Goal: Information Seeking & Learning: Learn about a topic

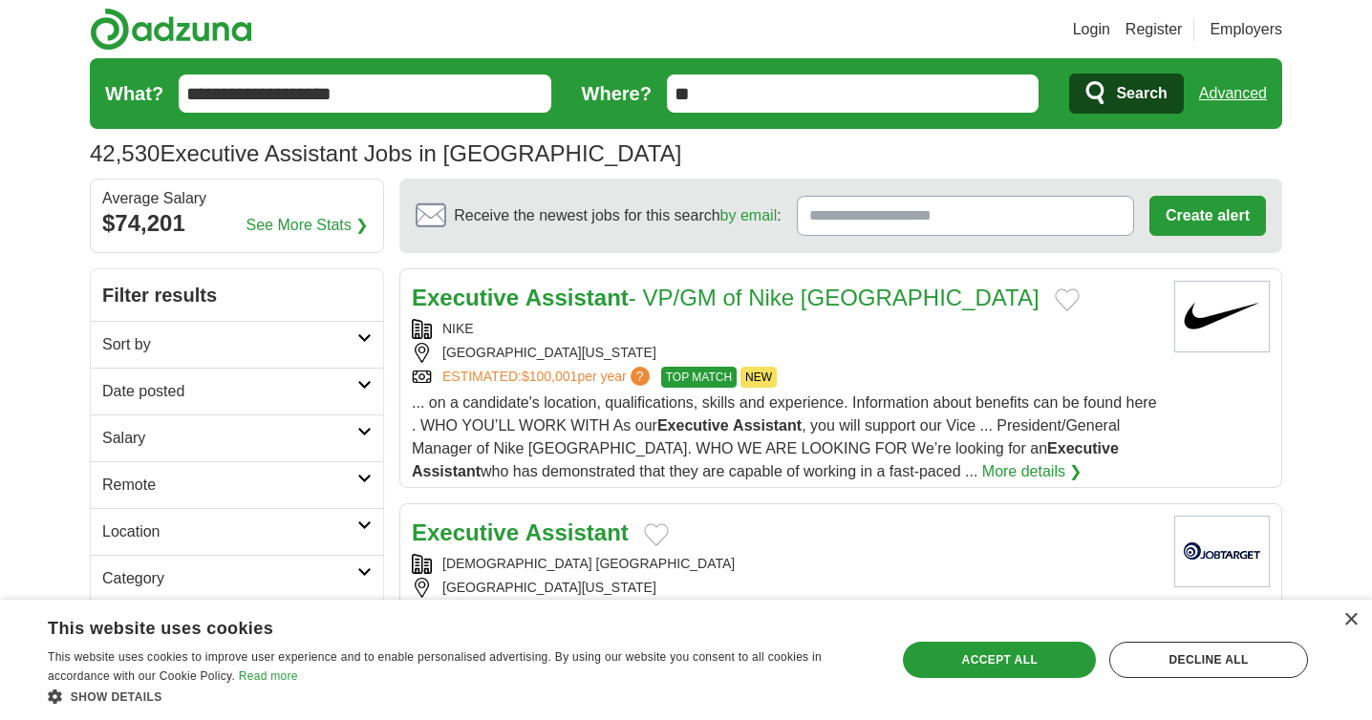
click at [336, 474] on h2 "Remote" at bounding box center [229, 485] width 255 height 23
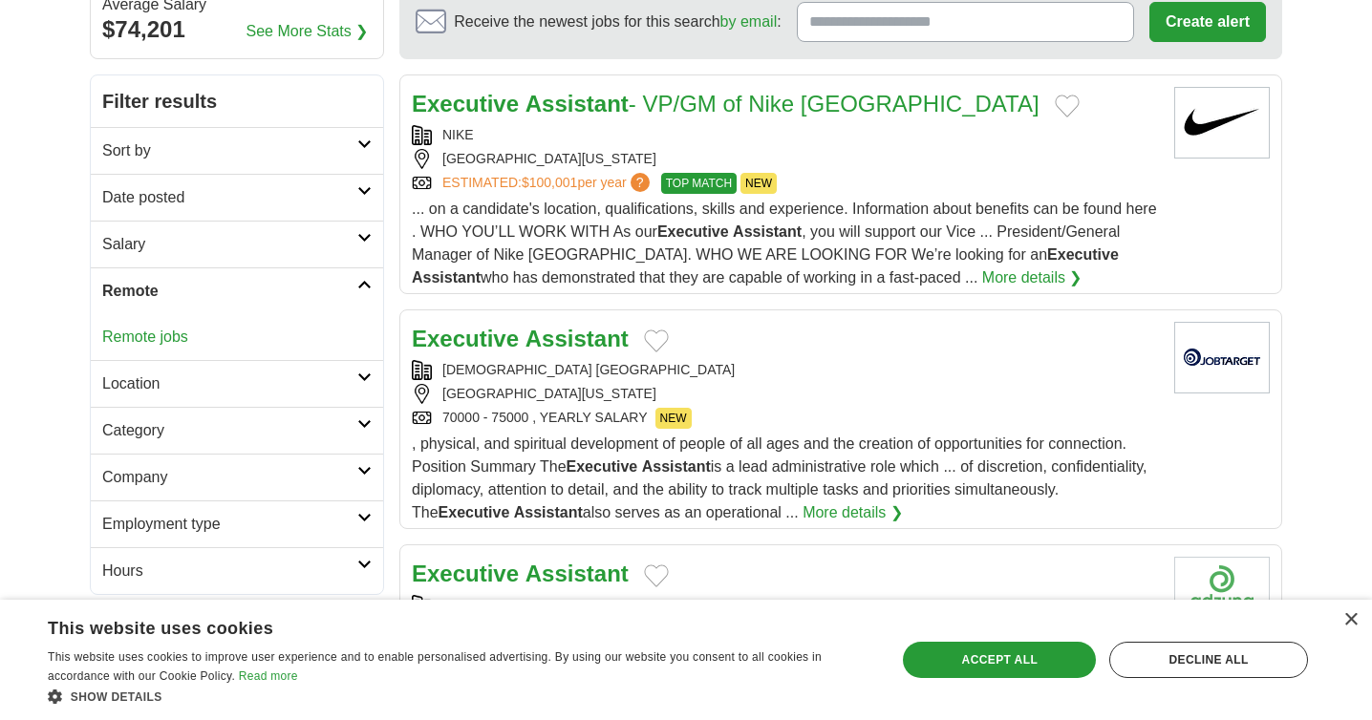
scroll to position [204, 0]
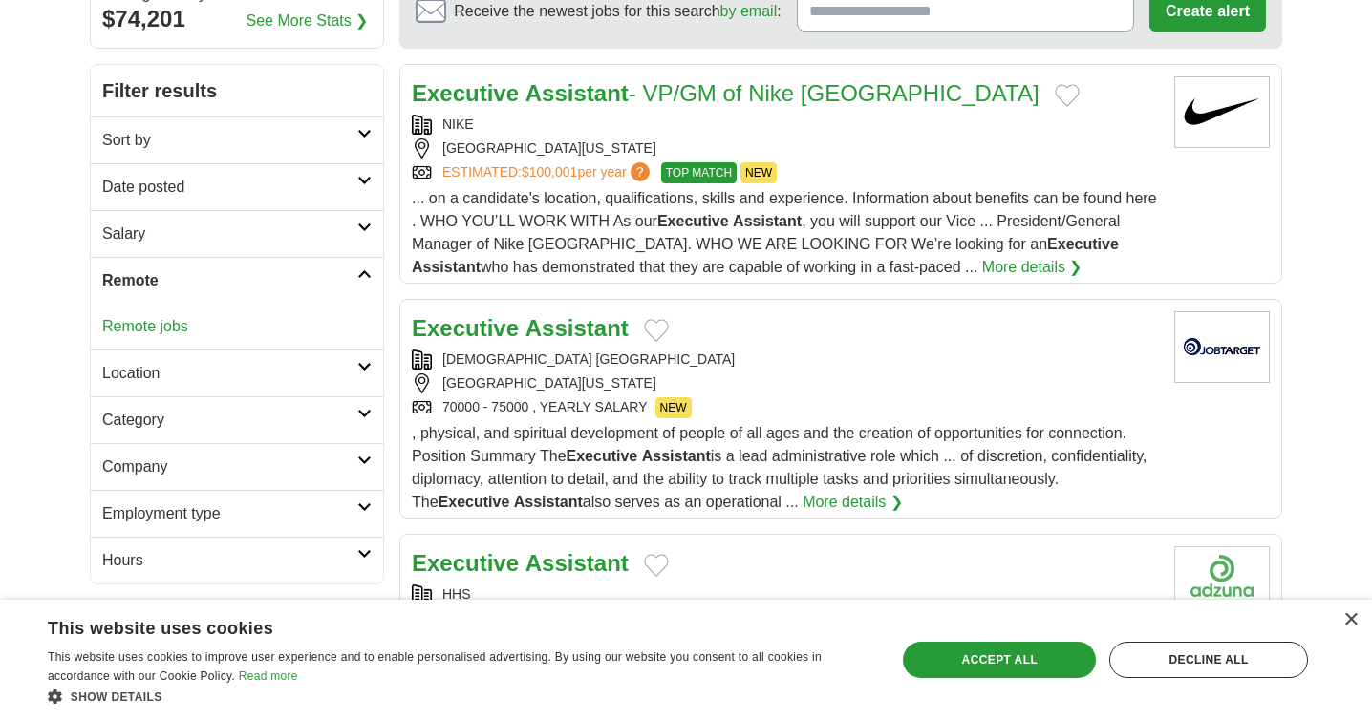
click at [163, 330] on link "Remote jobs" at bounding box center [145, 326] width 86 height 16
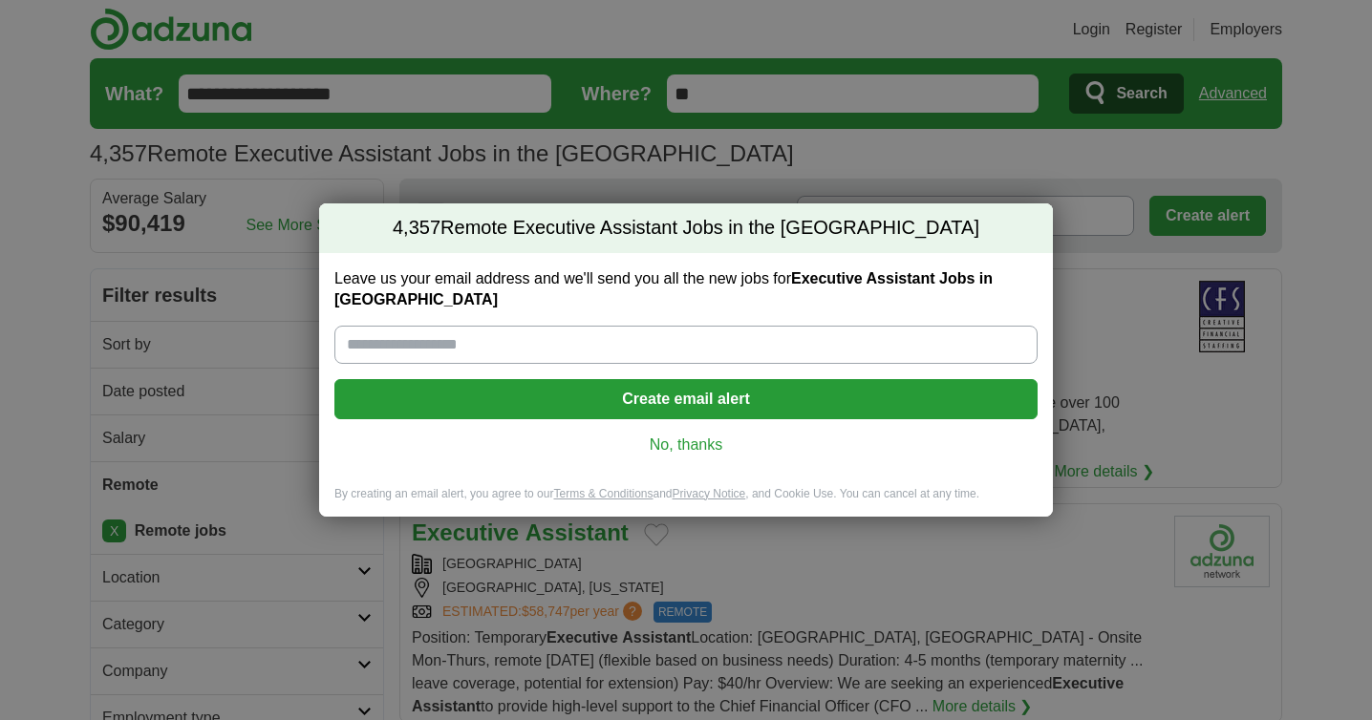
click at [710, 443] on link "No, thanks" at bounding box center [686, 445] width 672 height 21
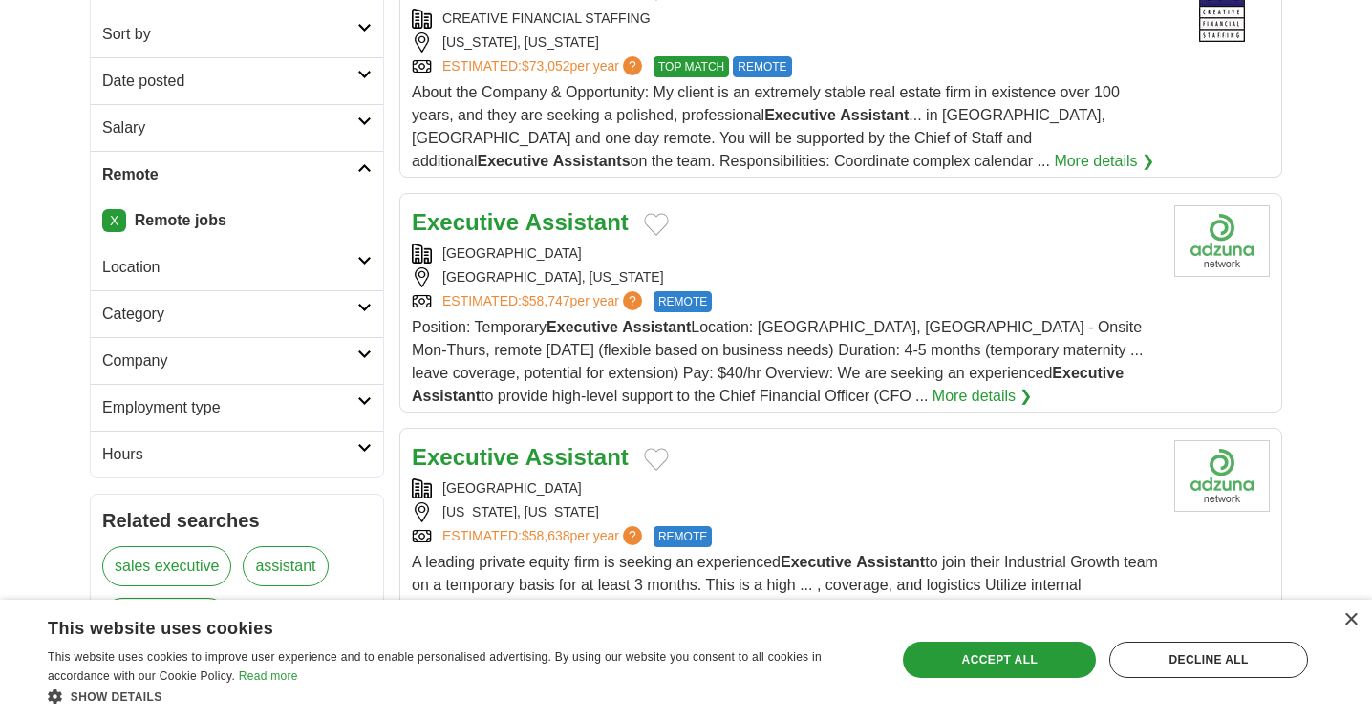
scroll to position [315, 0]
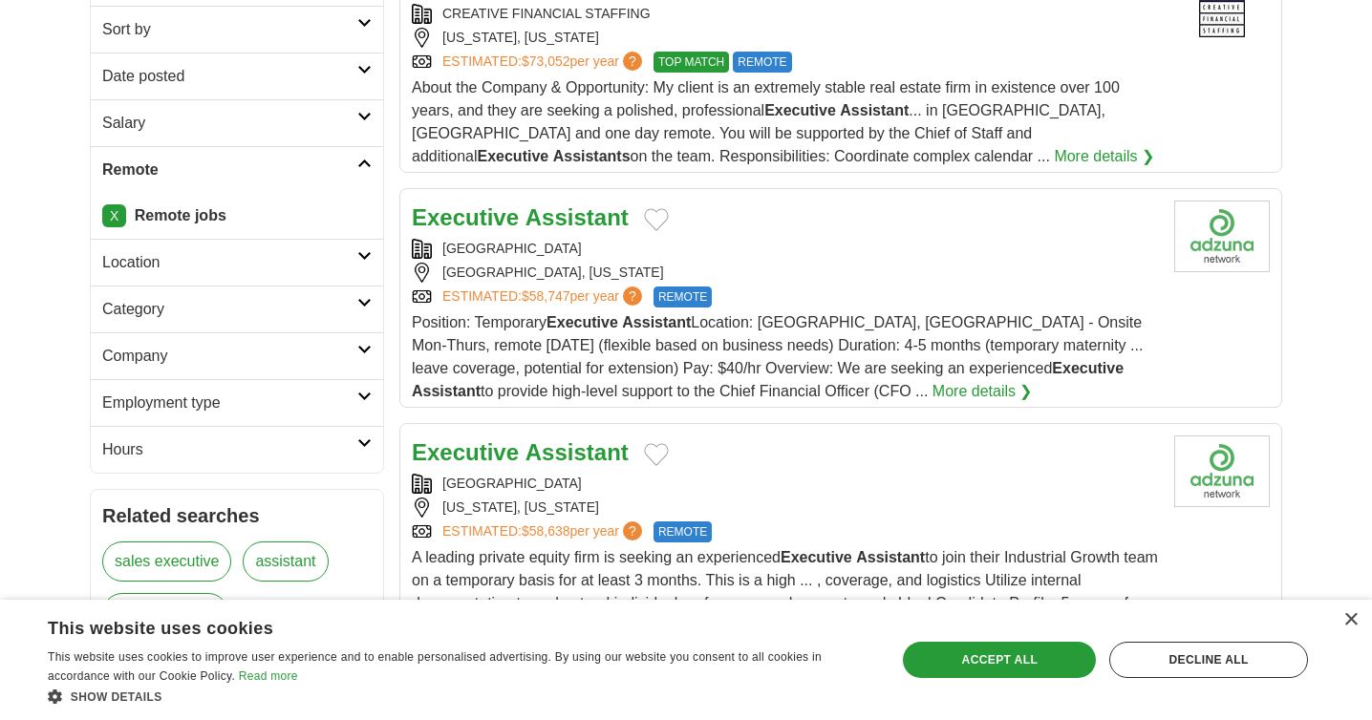
click at [347, 256] on h2 "Location" at bounding box center [229, 262] width 255 height 23
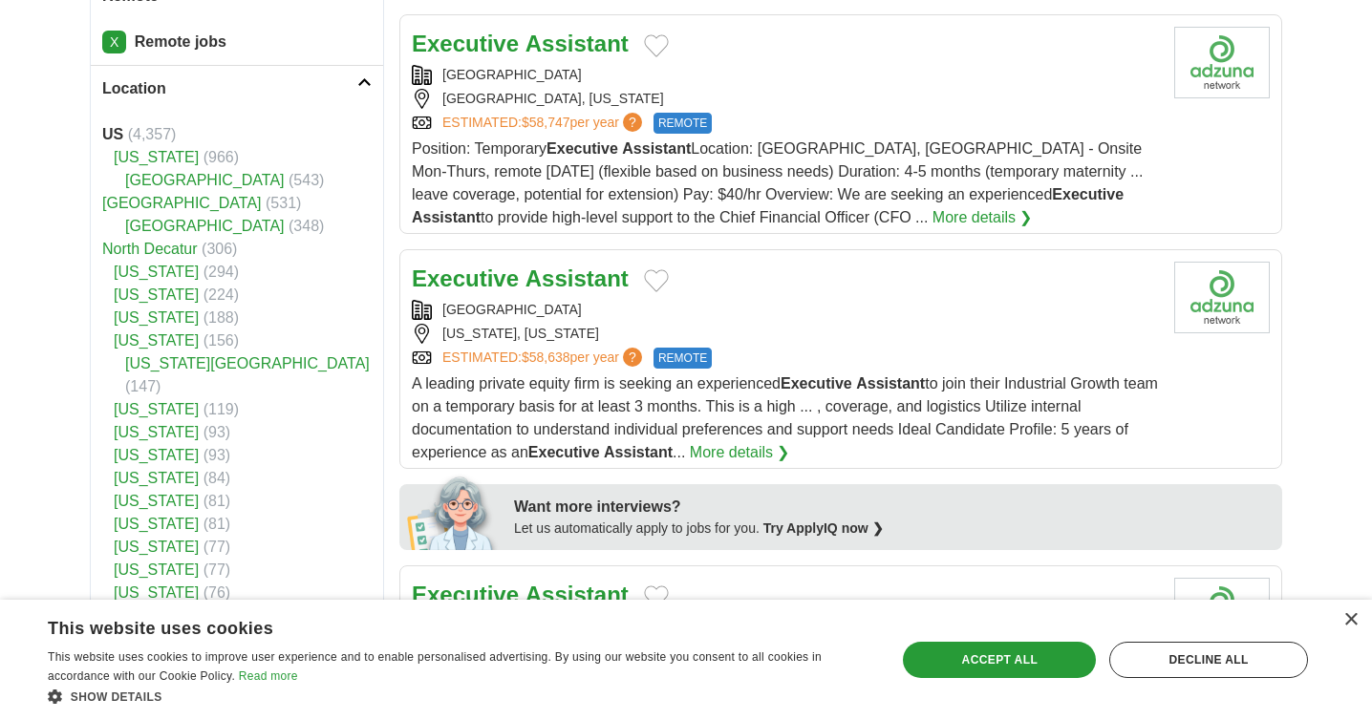
scroll to position [486, 0]
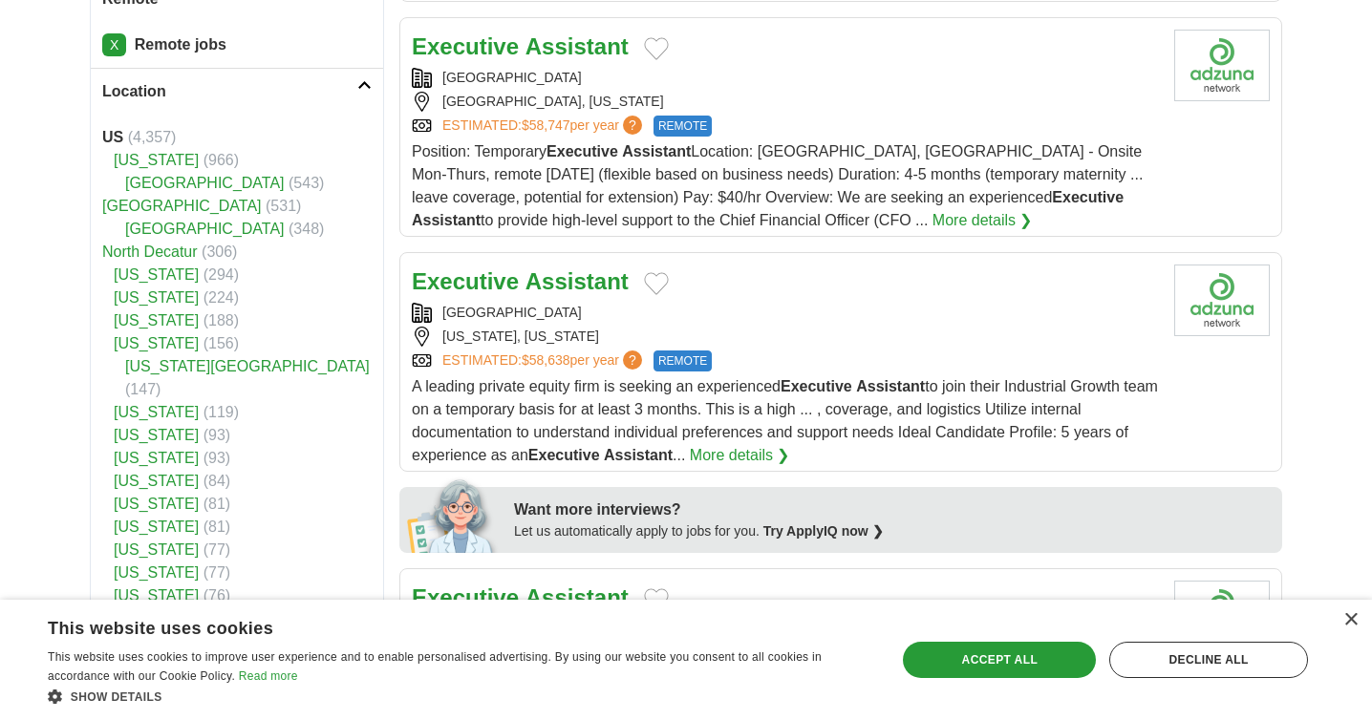
click at [369, 93] on link "Location" at bounding box center [237, 91] width 292 height 47
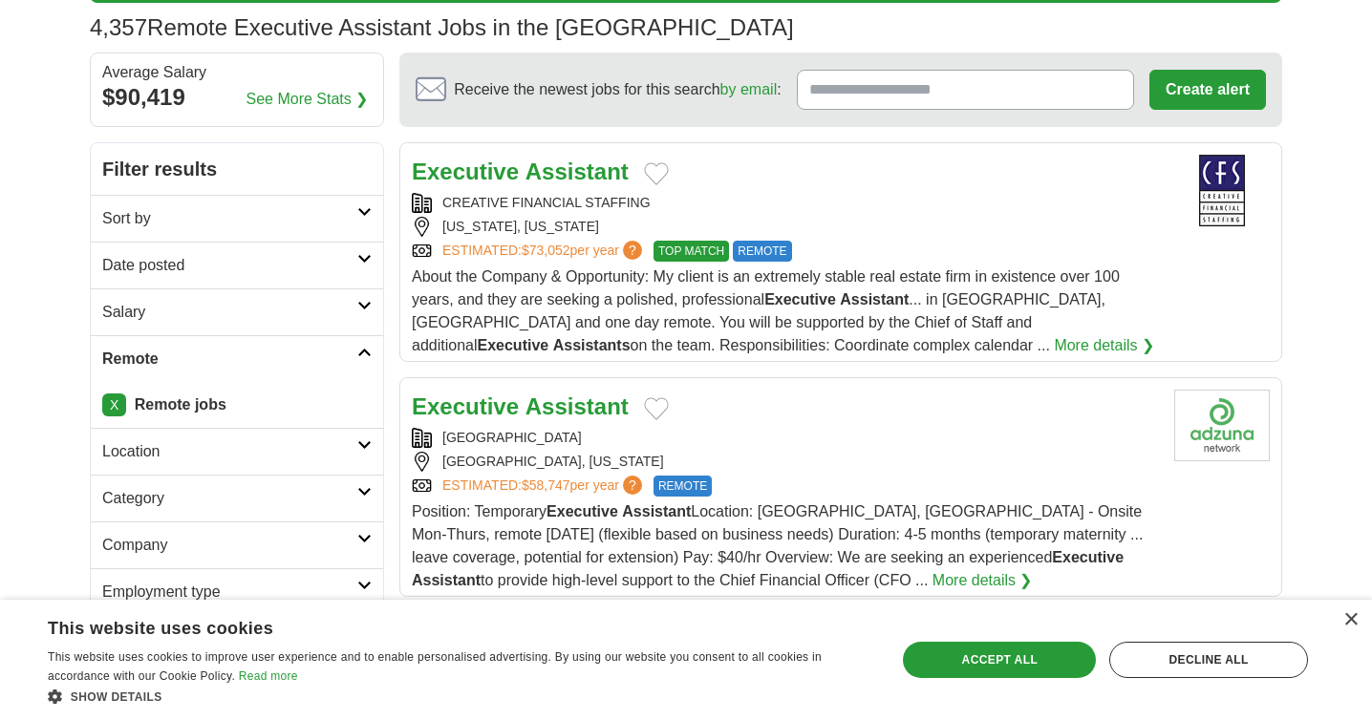
scroll to position [125, 0]
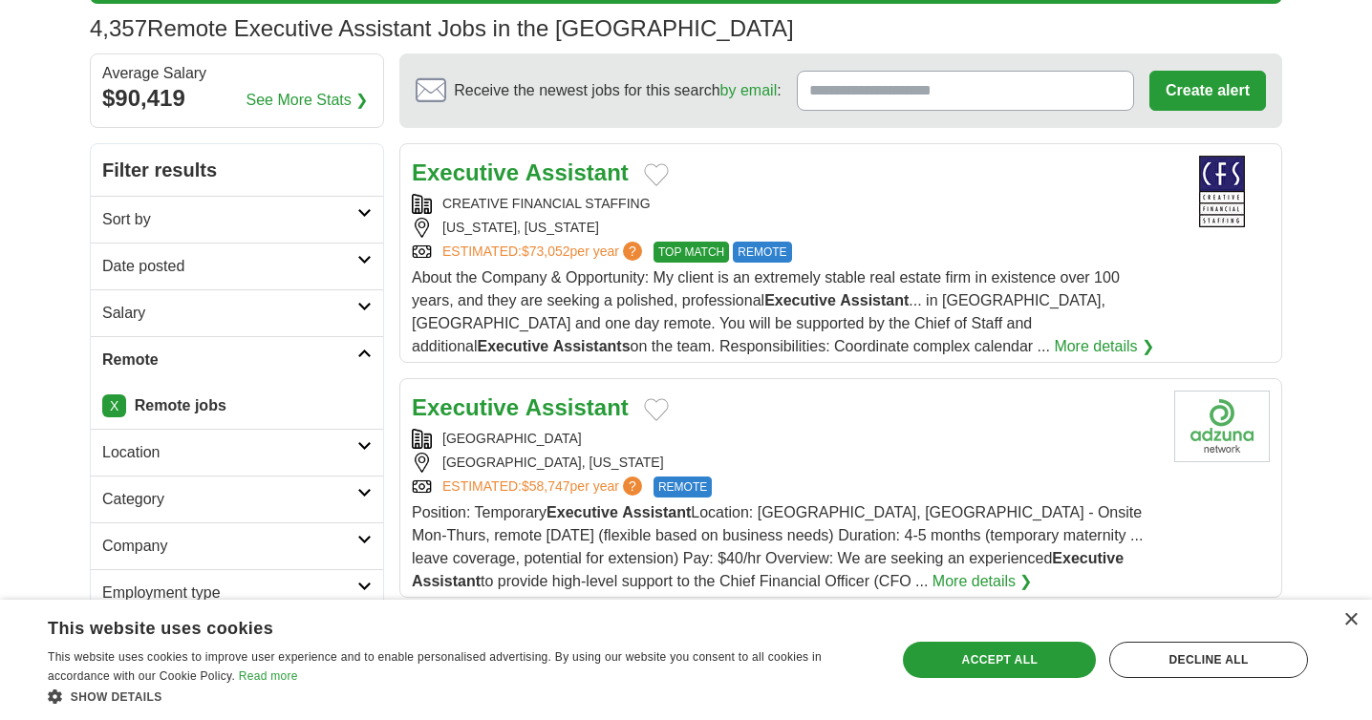
click at [352, 267] on h2 "Date posted" at bounding box center [229, 266] width 255 height 23
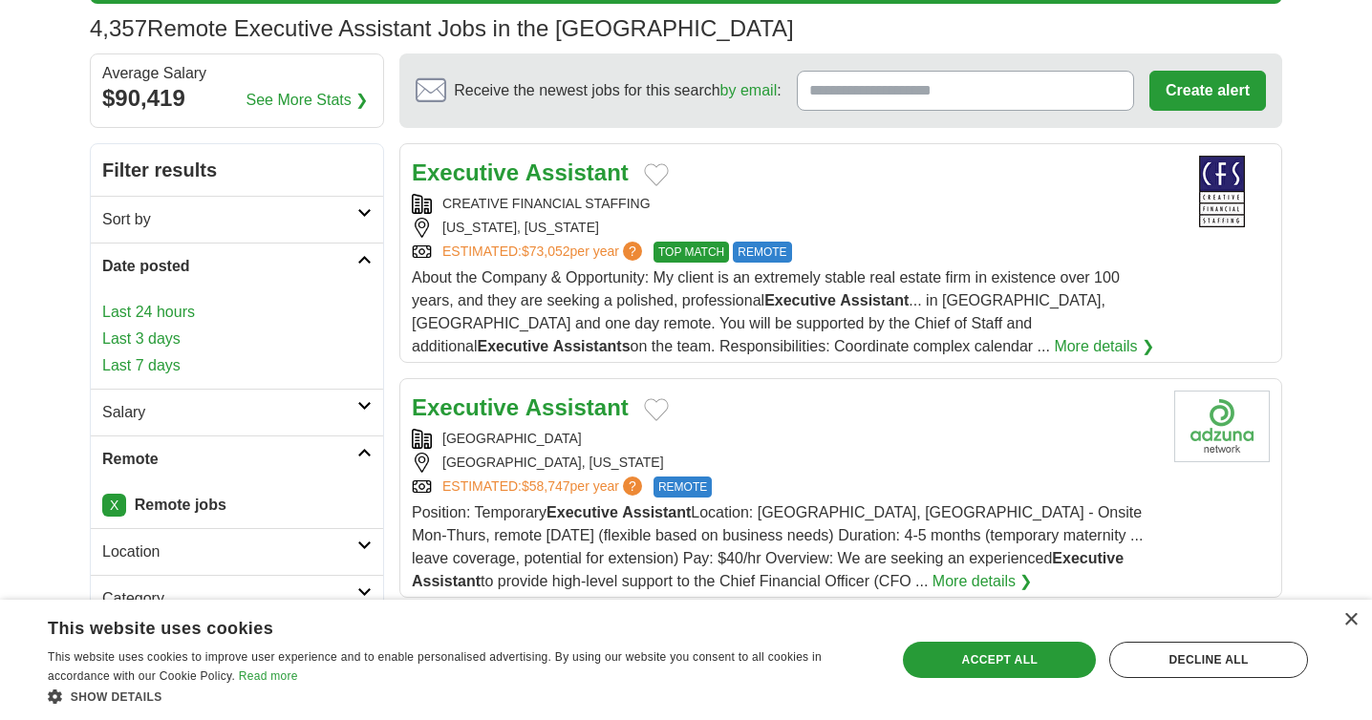
click at [163, 338] on link "Last 3 days" at bounding box center [236, 339] width 269 height 23
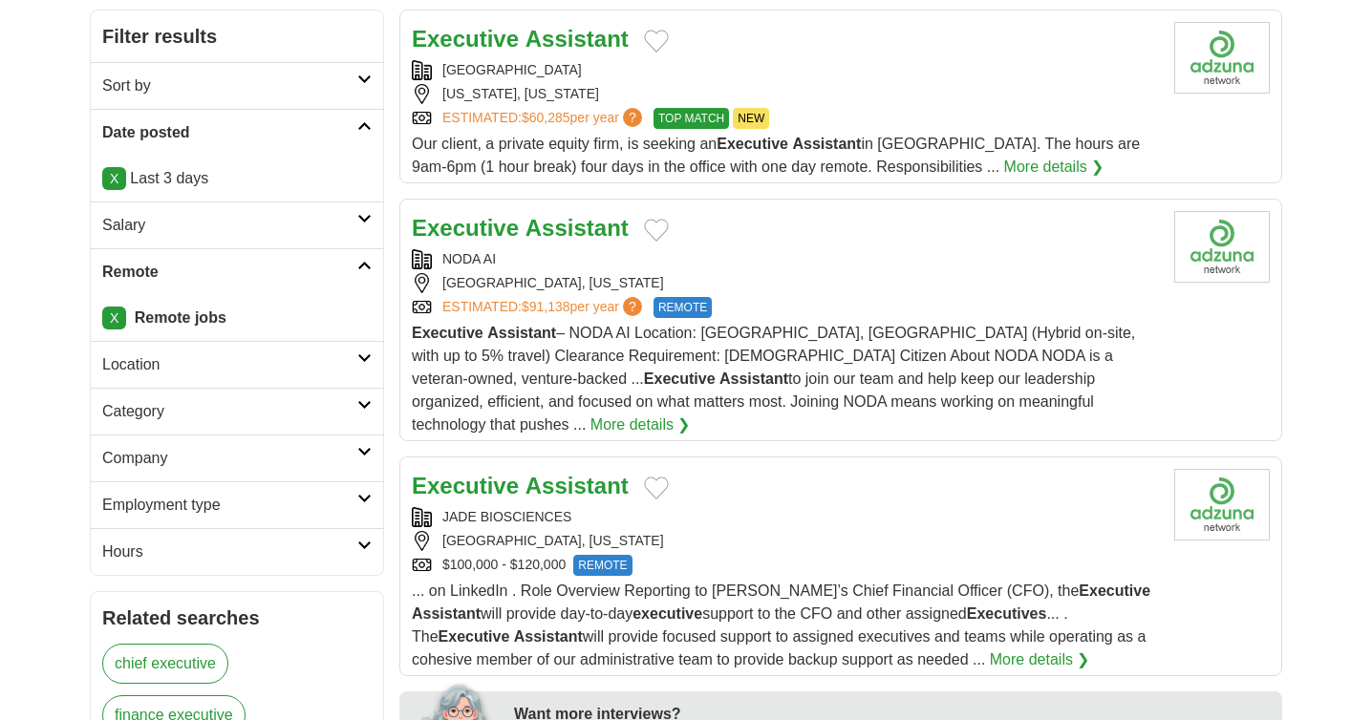
scroll to position [261, 0]
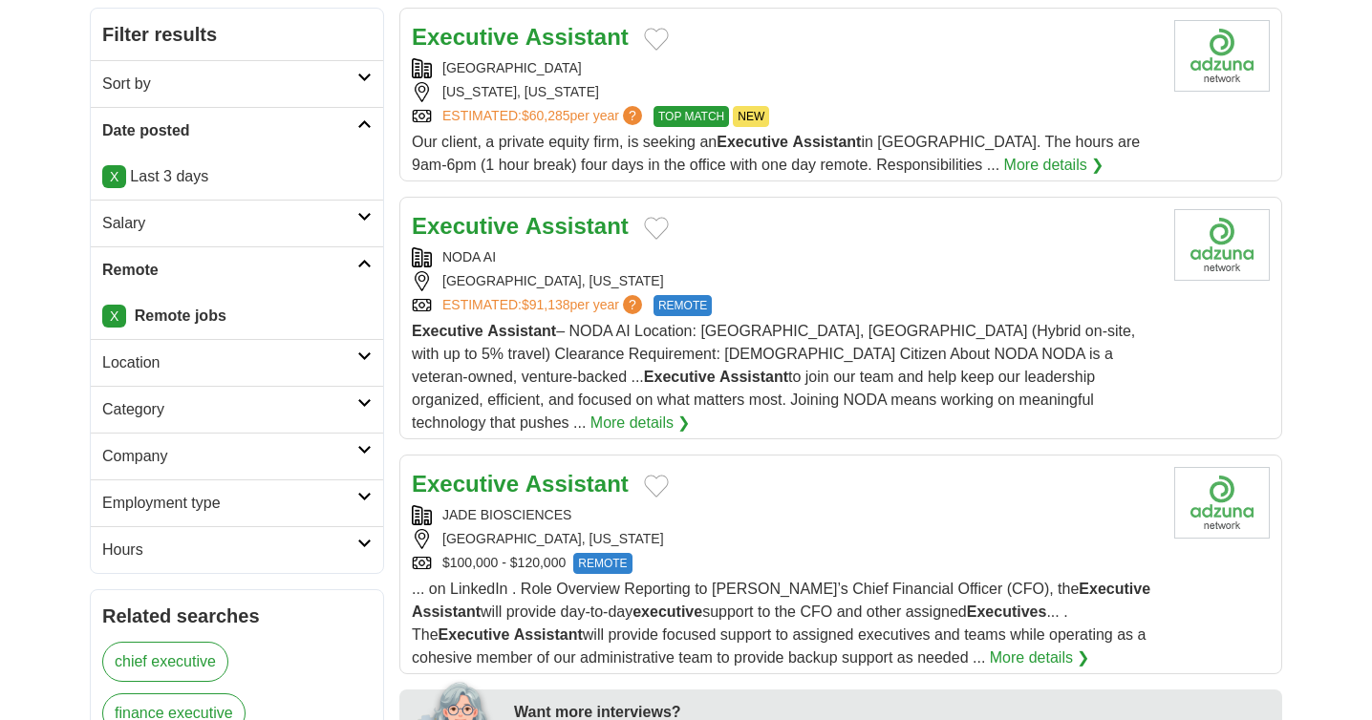
click at [373, 423] on link "Category" at bounding box center [237, 409] width 292 height 47
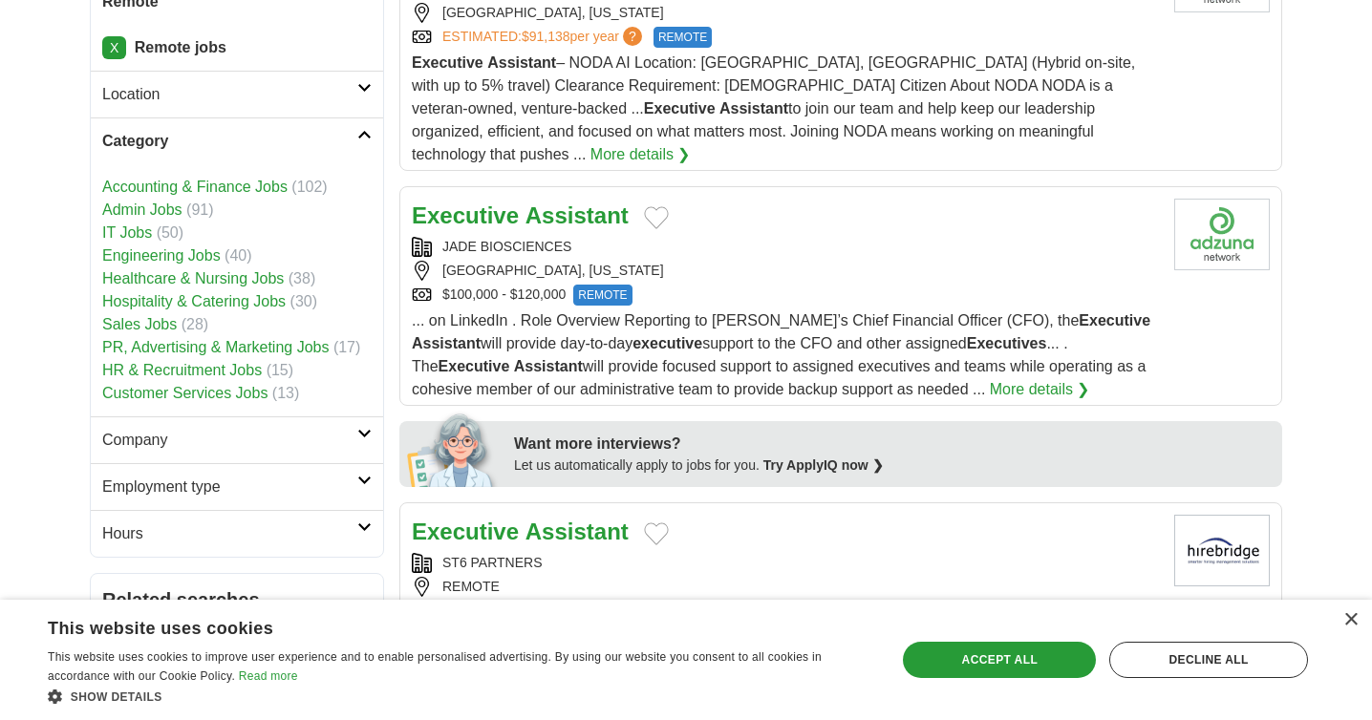
scroll to position [533, 0]
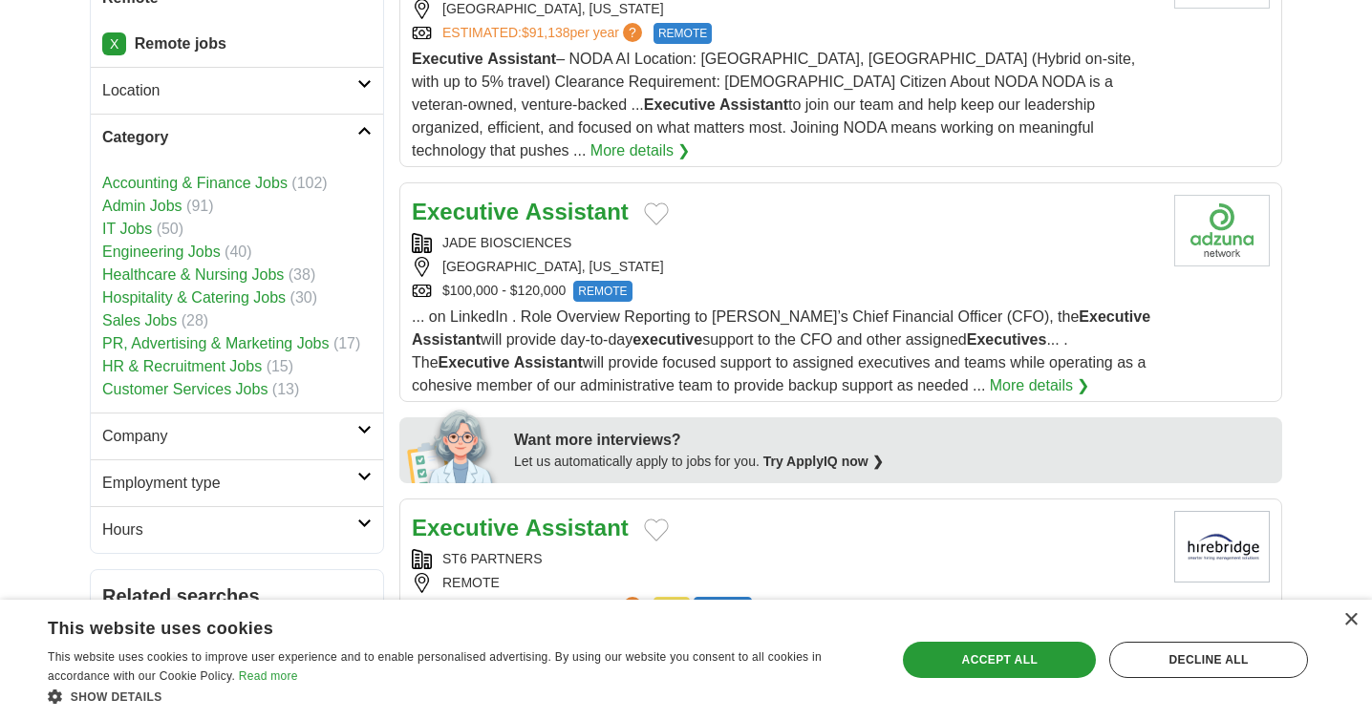
click at [223, 346] on link "PR, Advertising & Marketing Jobs" at bounding box center [215, 343] width 226 height 16
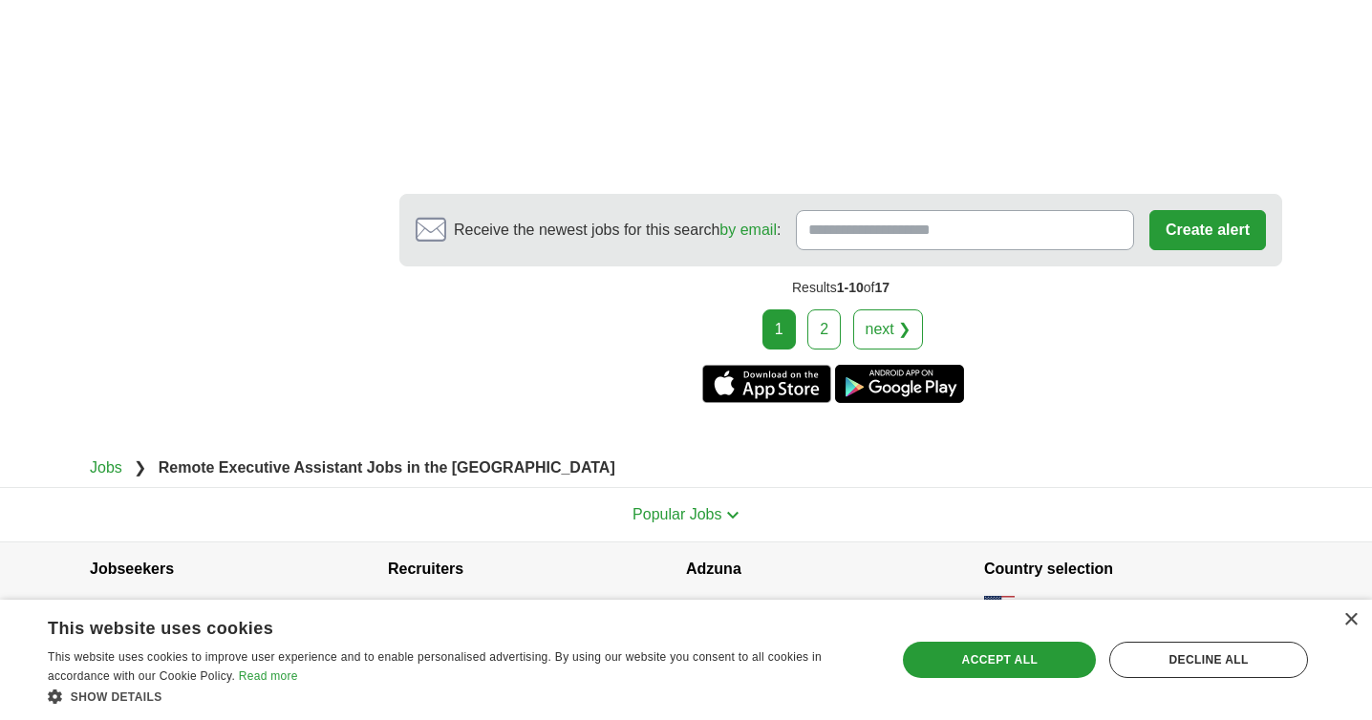
scroll to position [3109, 0]
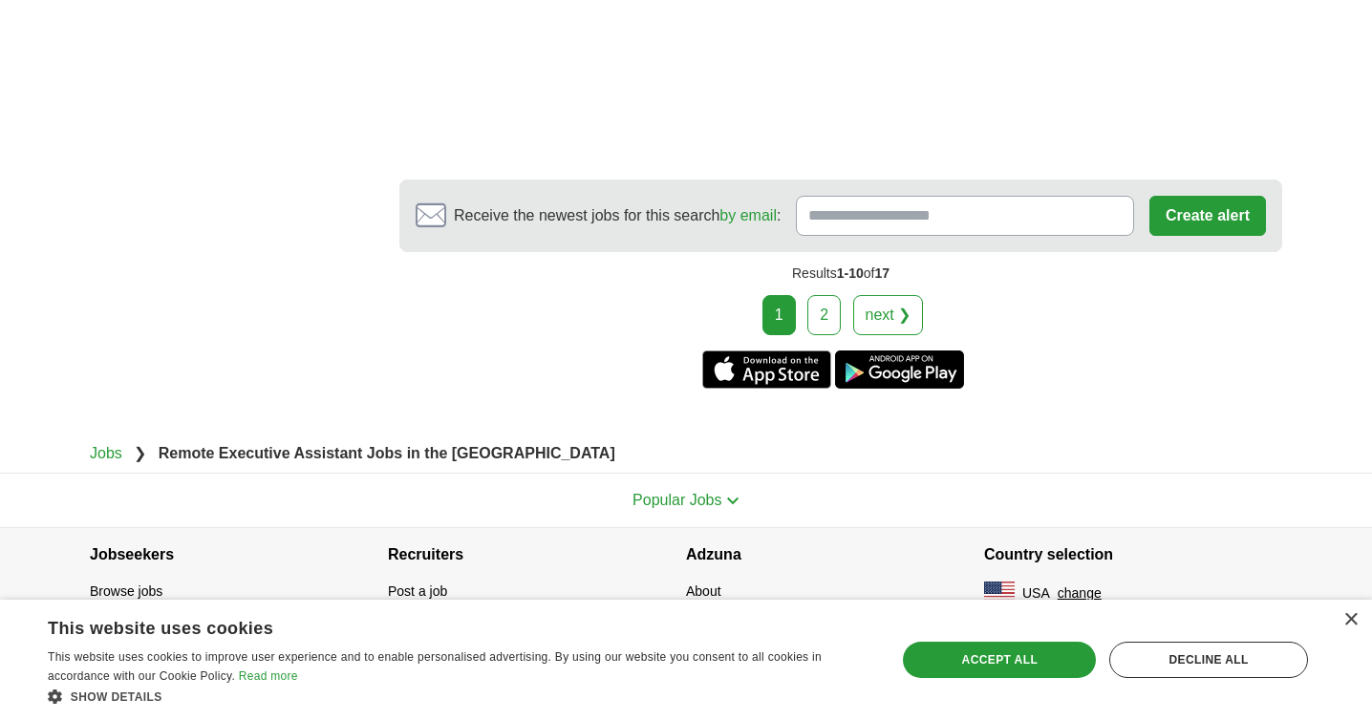
click at [831, 317] on link "2" at bounding box center [823, 315] width 33 height 40
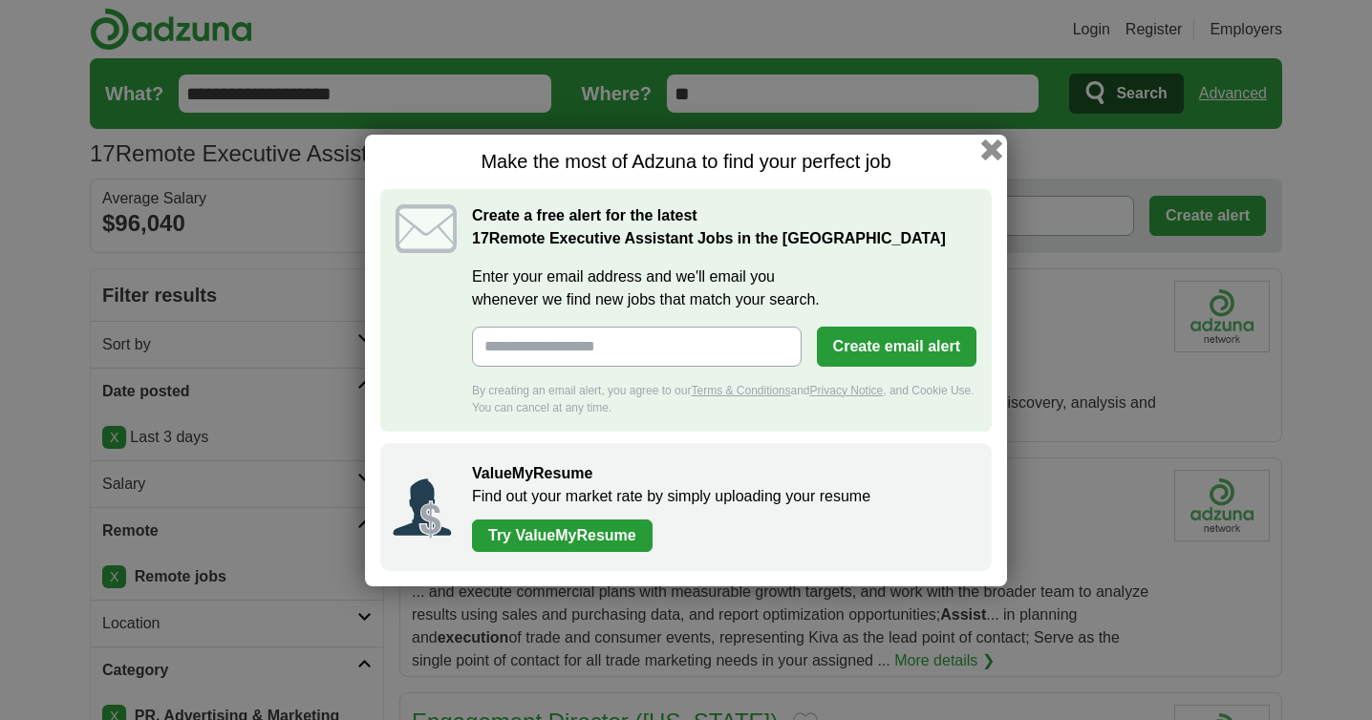
click at [986, 143] on button "button" at bounding box center [991, 149] width 21 height 21
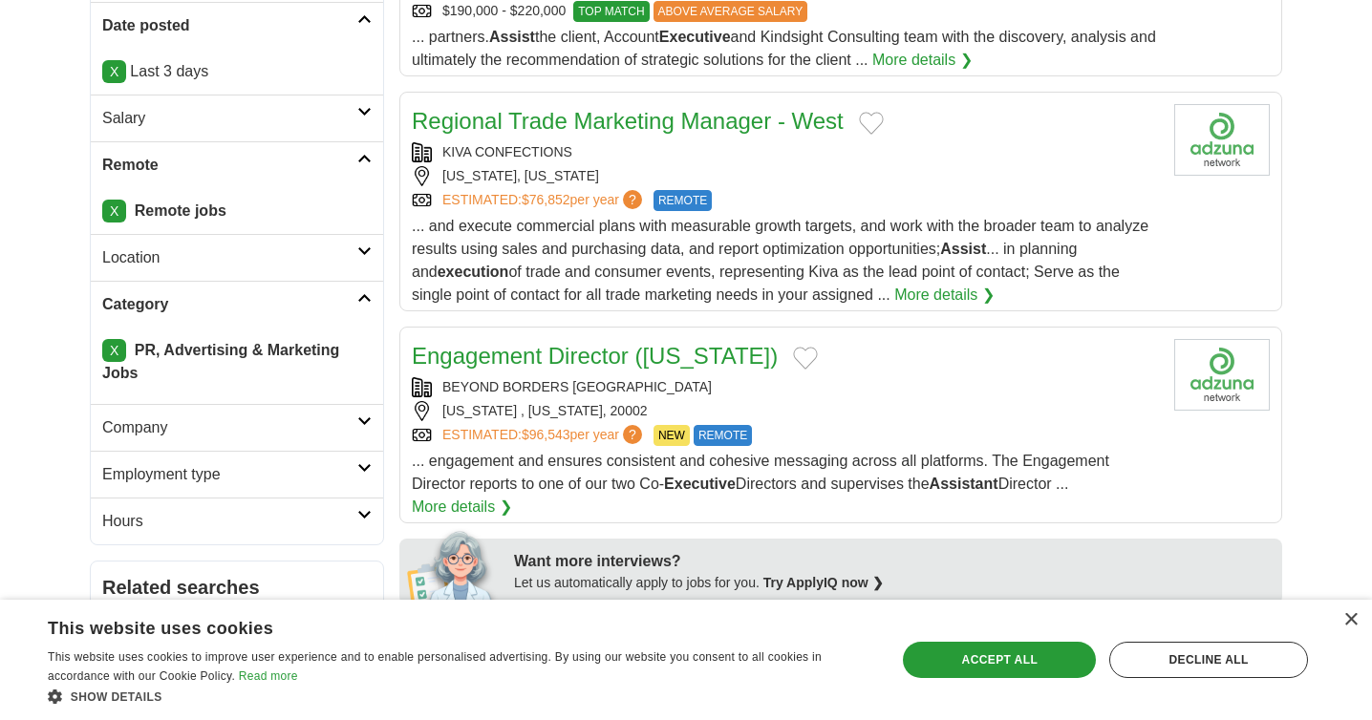
scroll to position [433, 0]
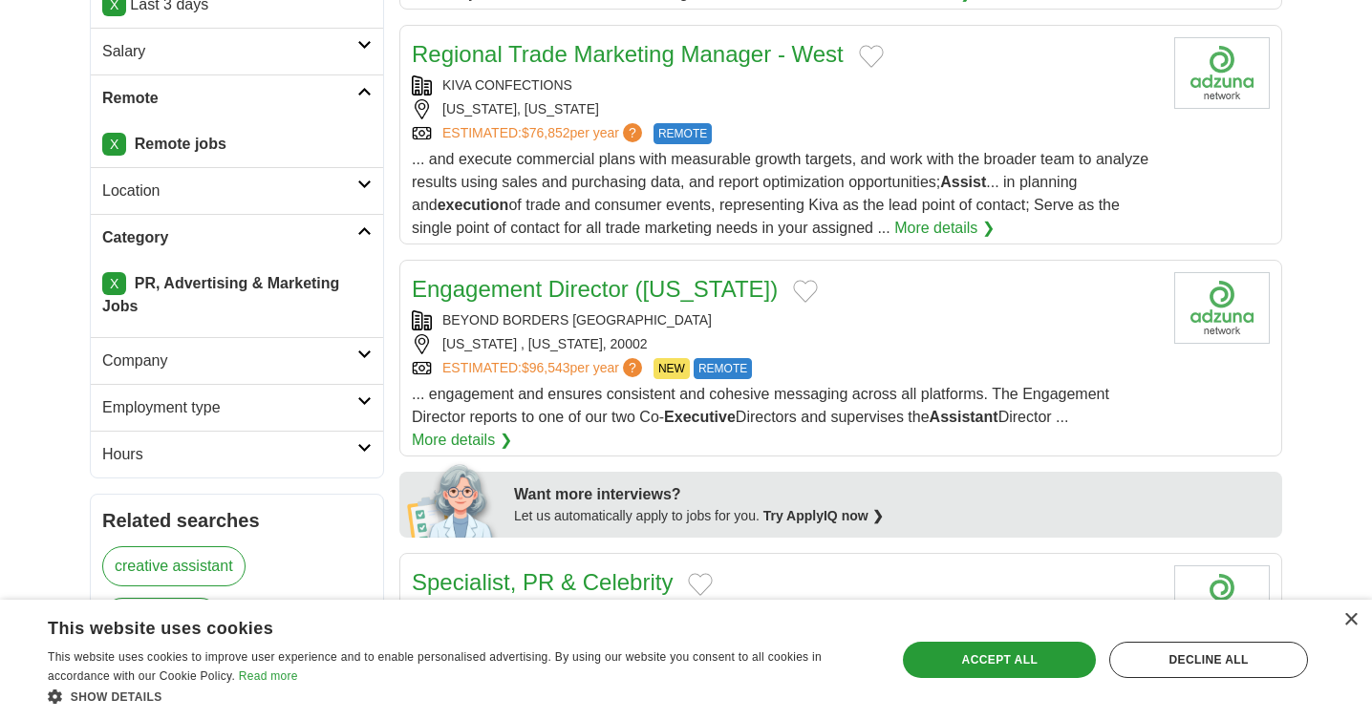
click at [120, 286] on link "X" at bounding box center [114, 283] width 24 height 23
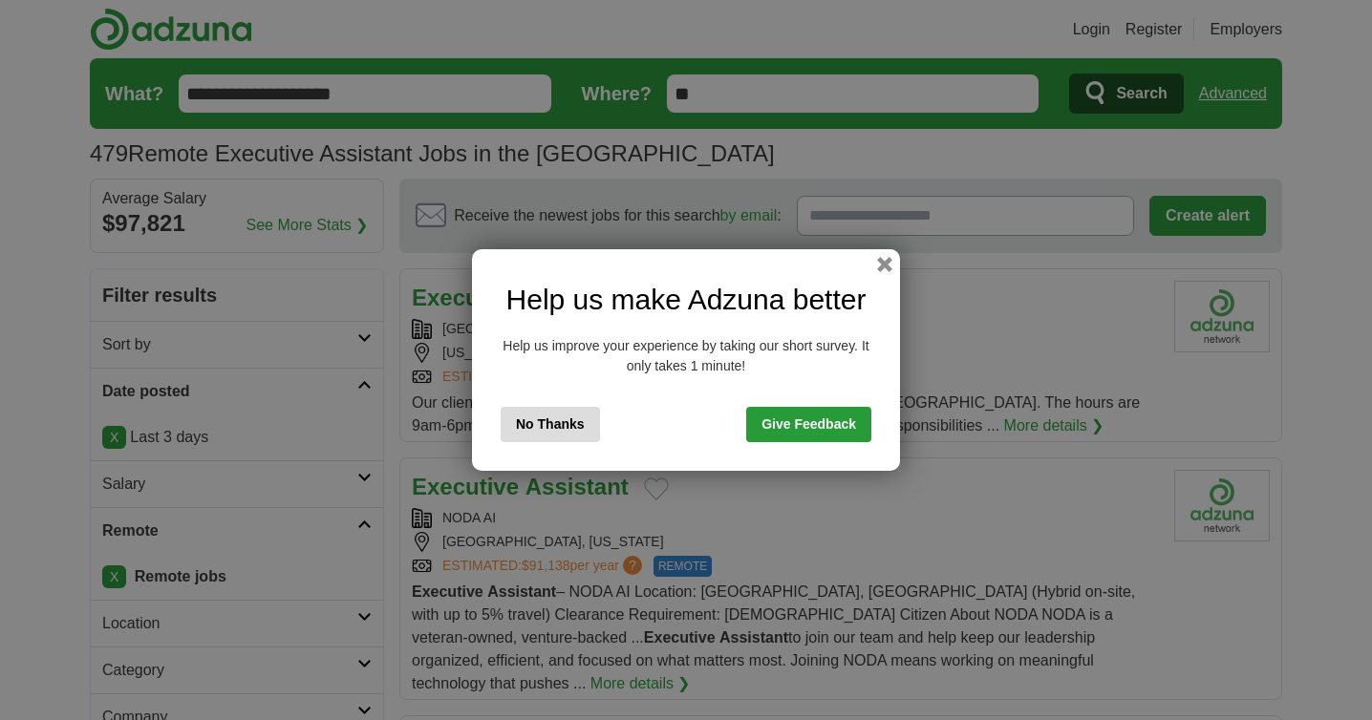
click at [549, 412] on button "No Thanks" at bounding box center [550, 424] width 99 height 35
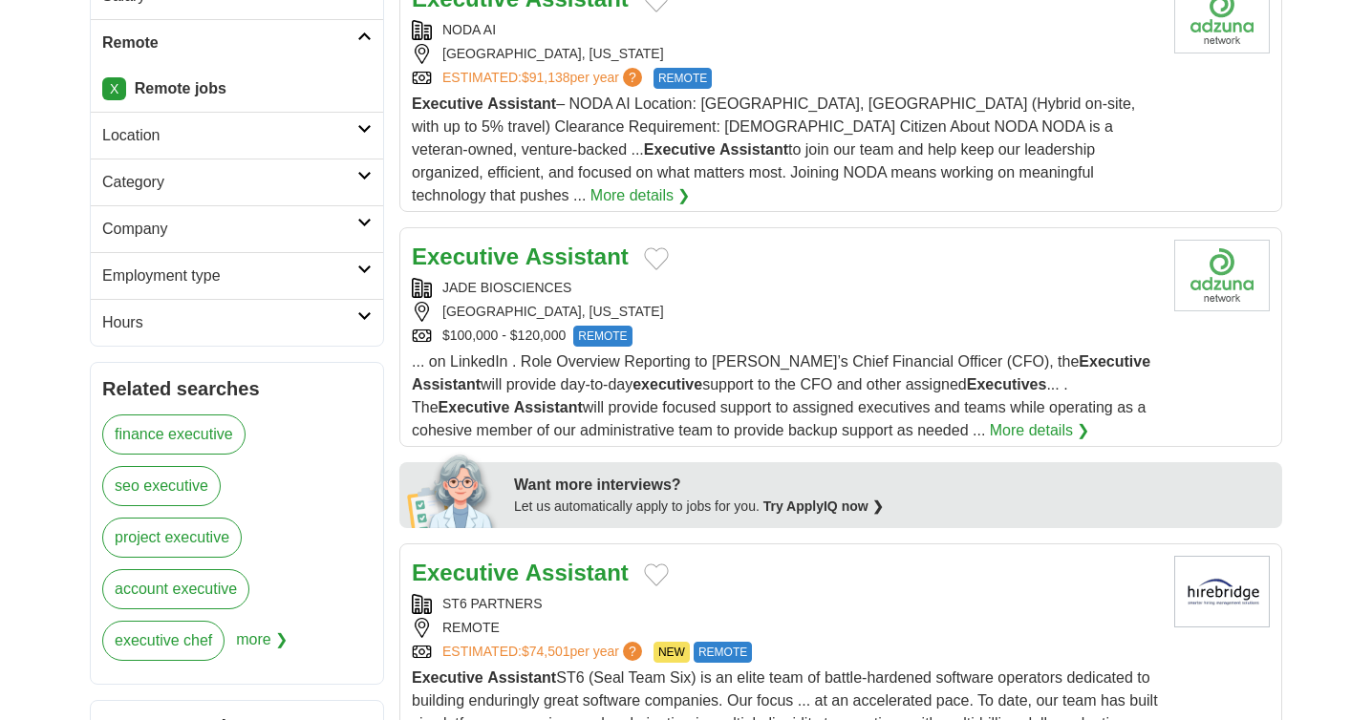
scroll to position [472, 0]
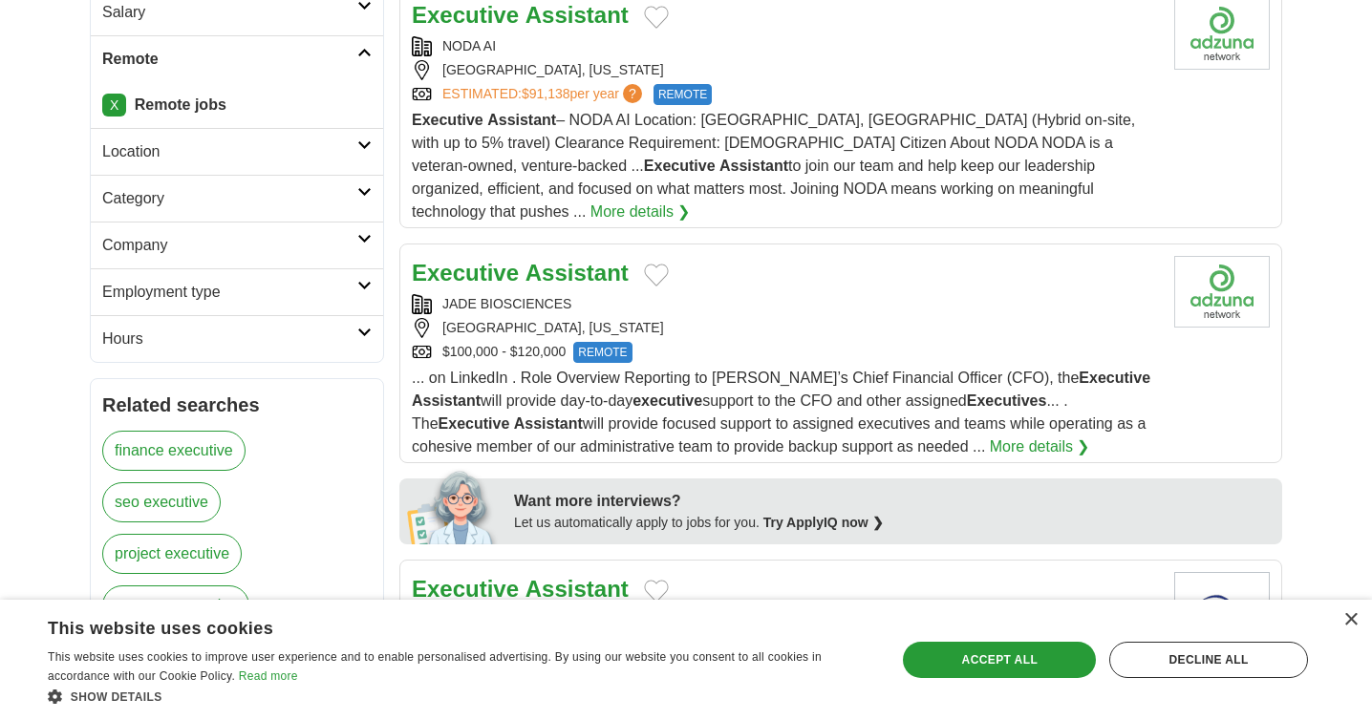
click at [358, 206] on link "Category" at bounding box center [237, 198] width 292 height 47
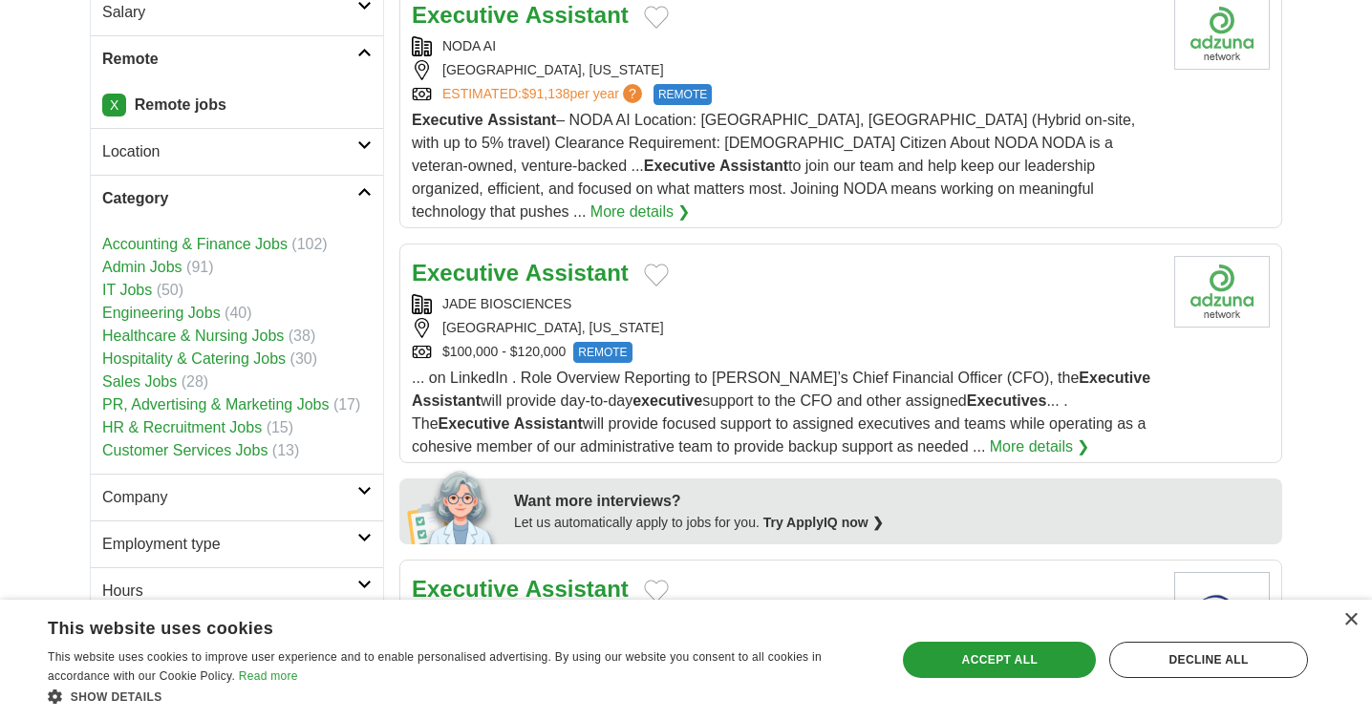
click at [154, 267] on link "Admin Jobs" at bounding box center [142, 267] width 80 height 16
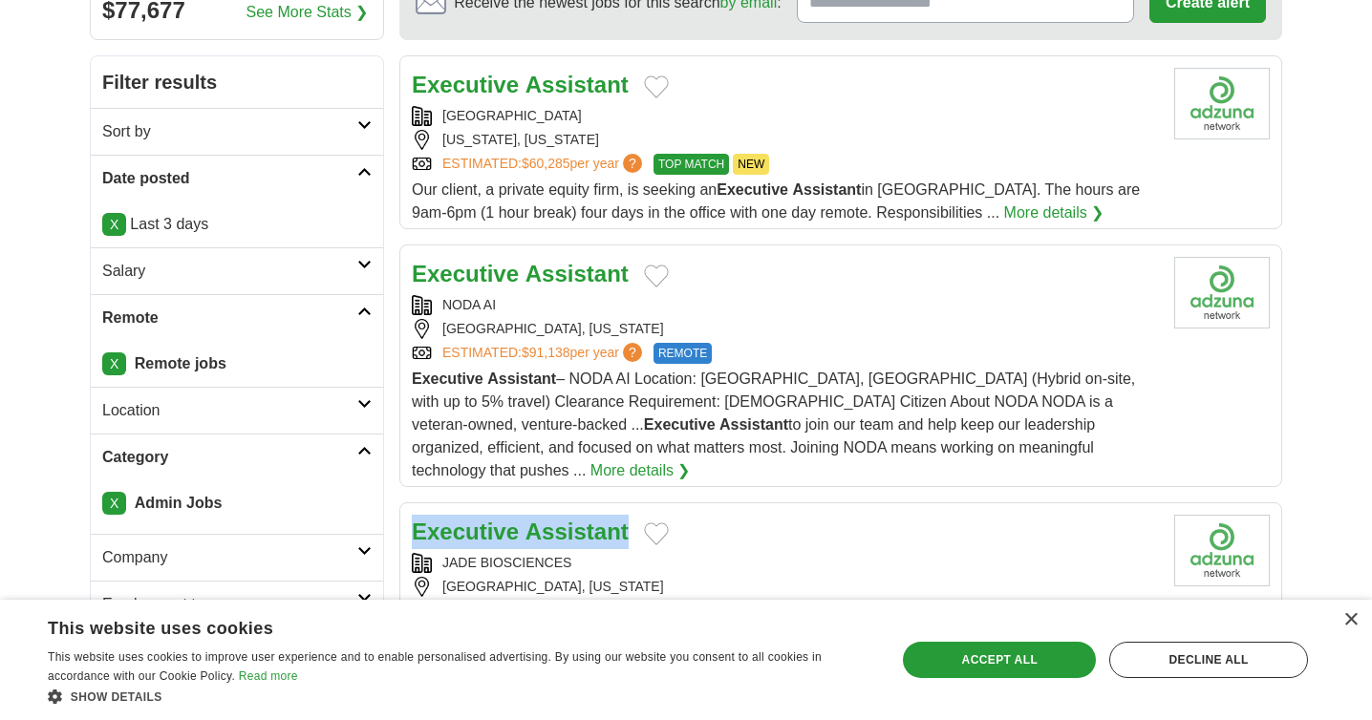
scroll to position [203, 0]
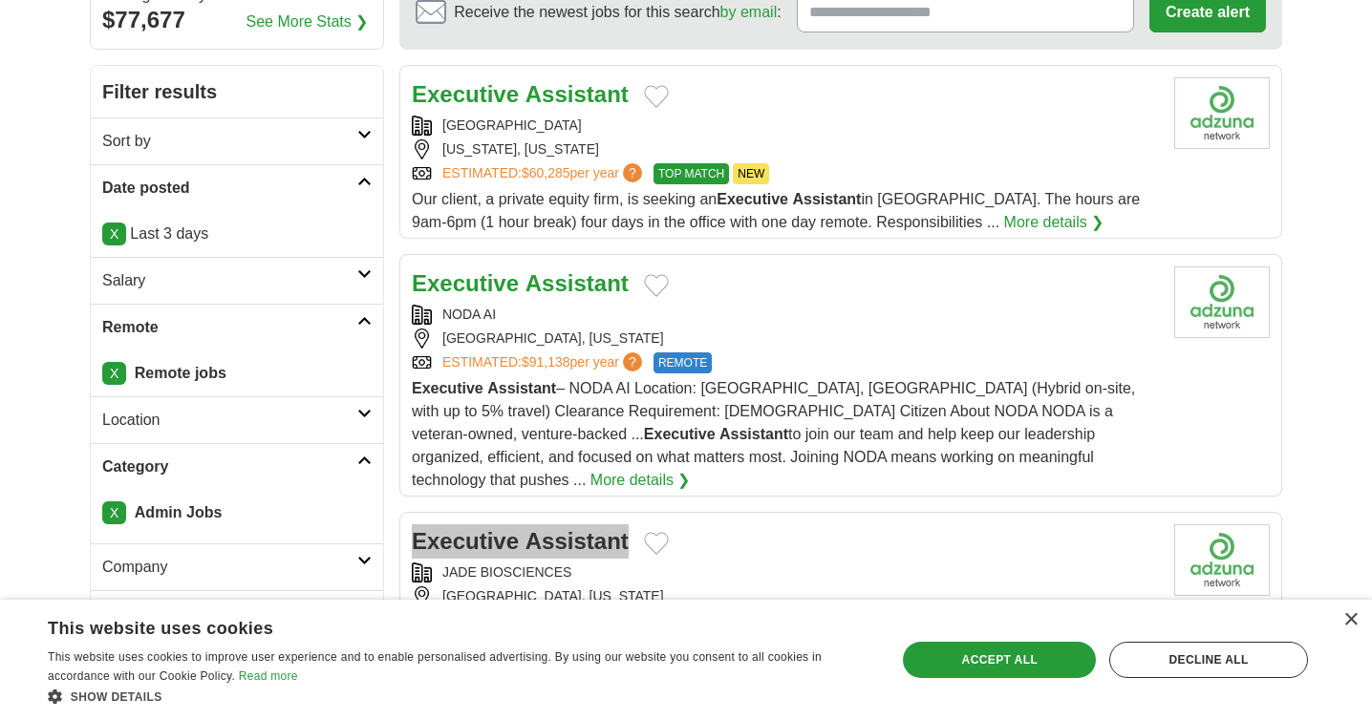
drag, startPoint x: 543, startPoint y: 160, endPoint x: 548, endPoint y: 19, distance: 140.5
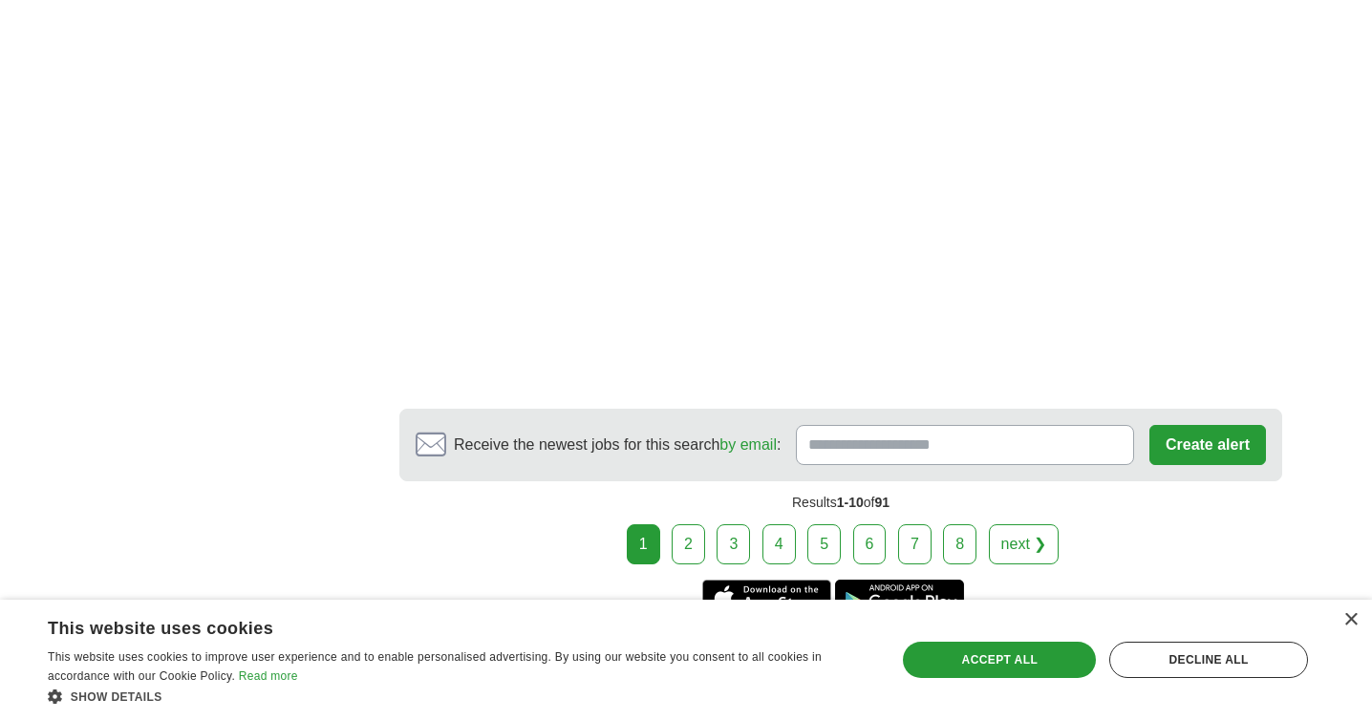
scroll to position [3833, 0]
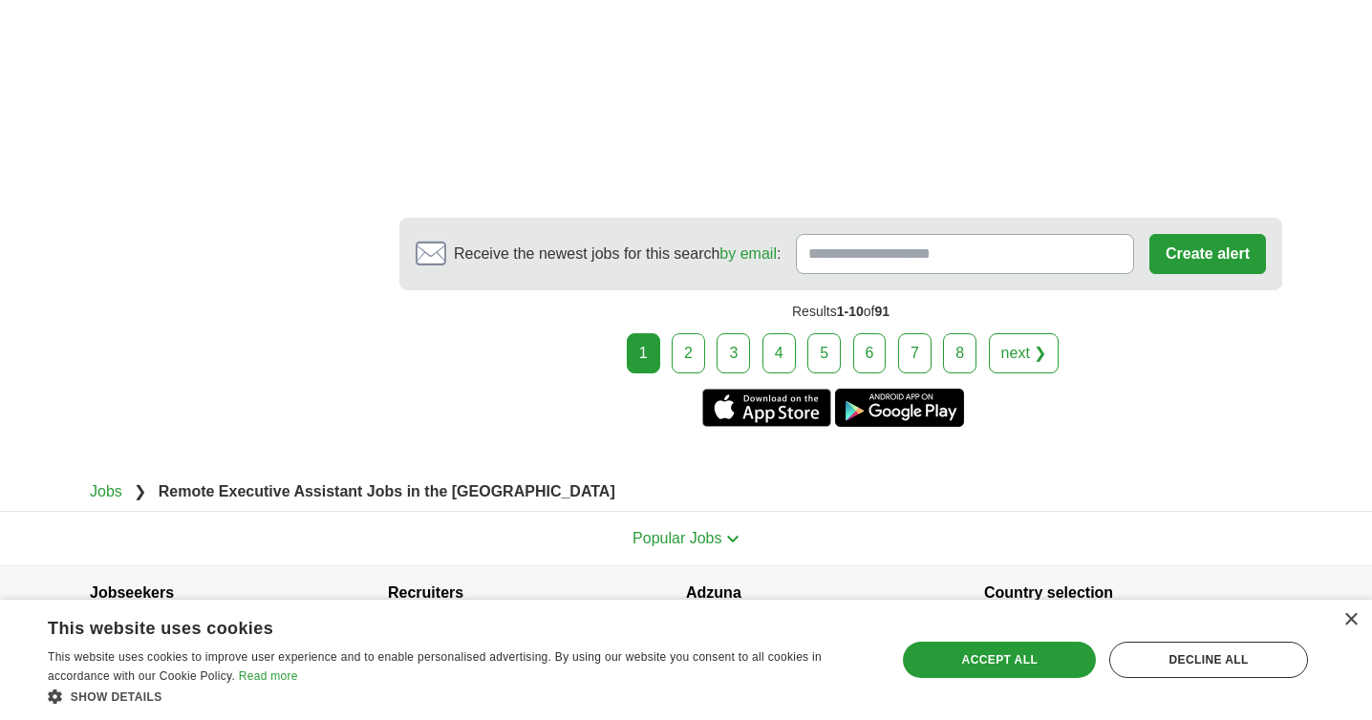
click at [689, 333] on link "2" at bounding box center [688, 353] width 33 height 40
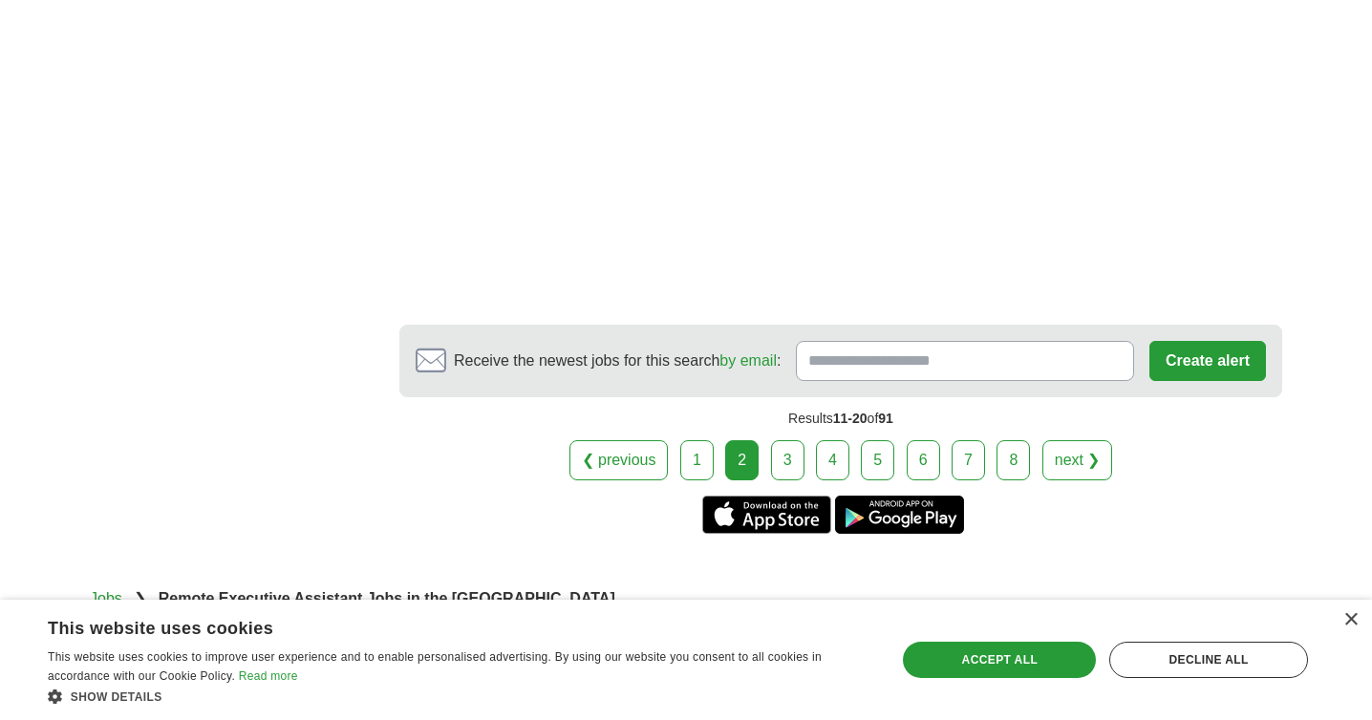
scroll to position [3782, 0]
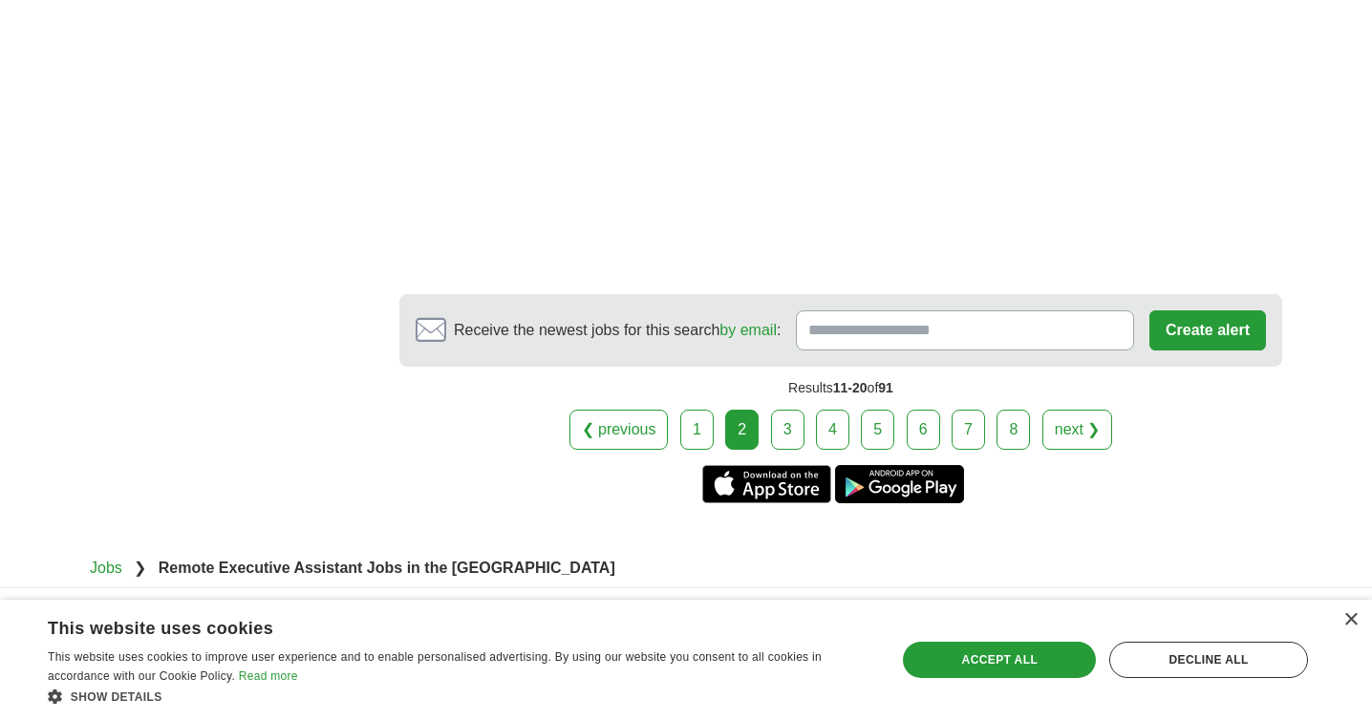
click at [783, 410] on link "3" at bounding box center [787, 430] width 33 height 40
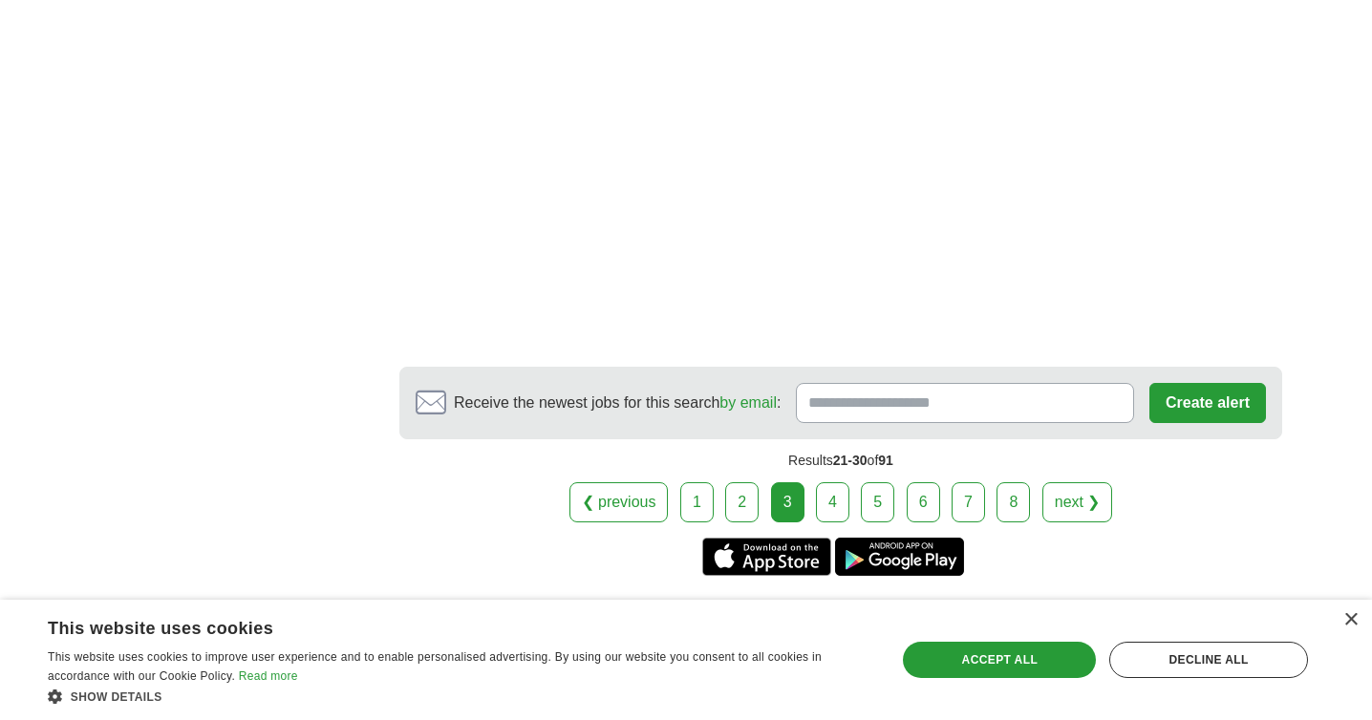
scroll to position [3559, 0]
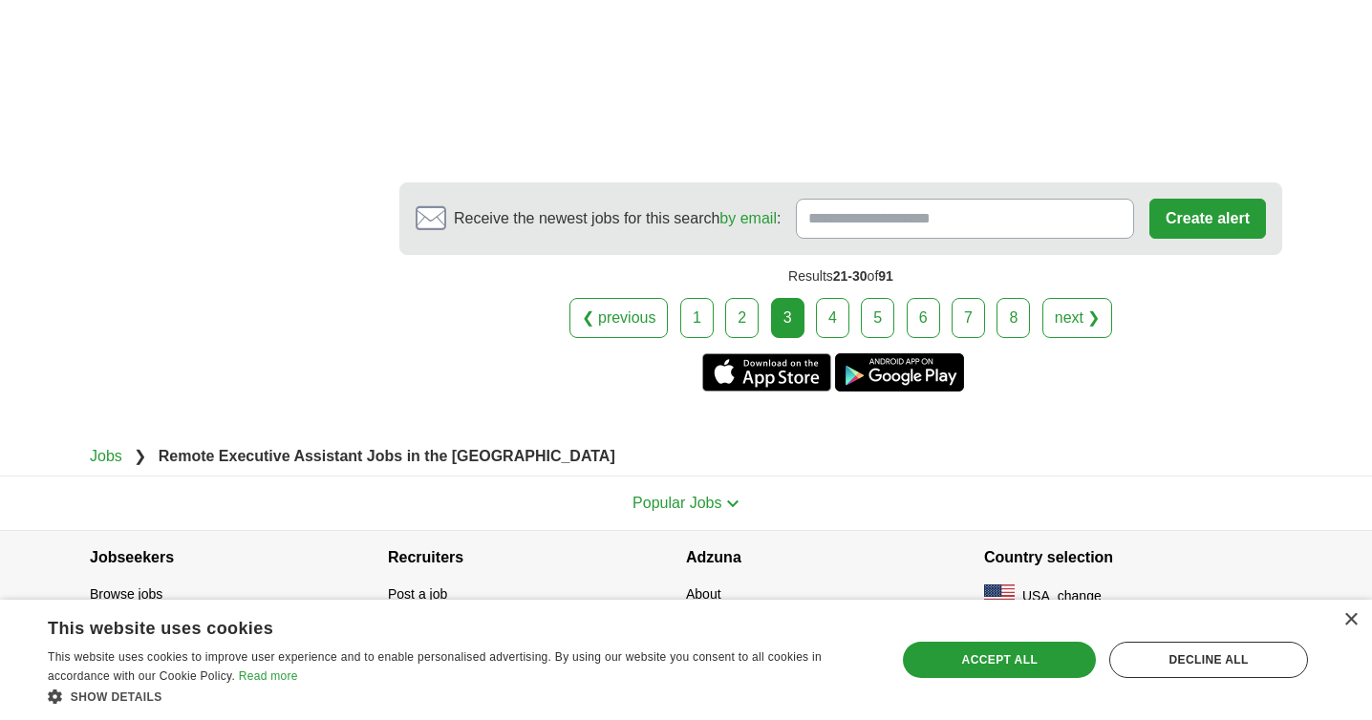
click at [825, 323] on link "4" at bounding box center [832, 318] width 33 height 40
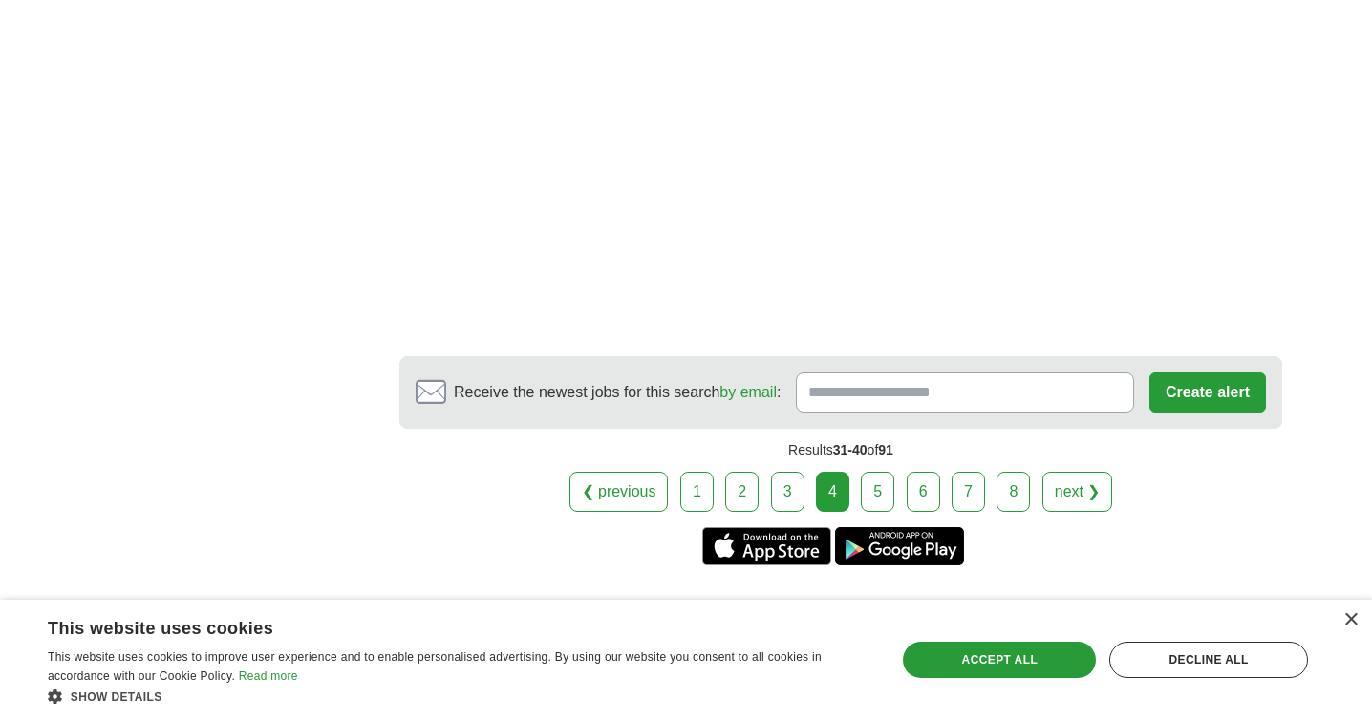
scroll to position [3454, 0]
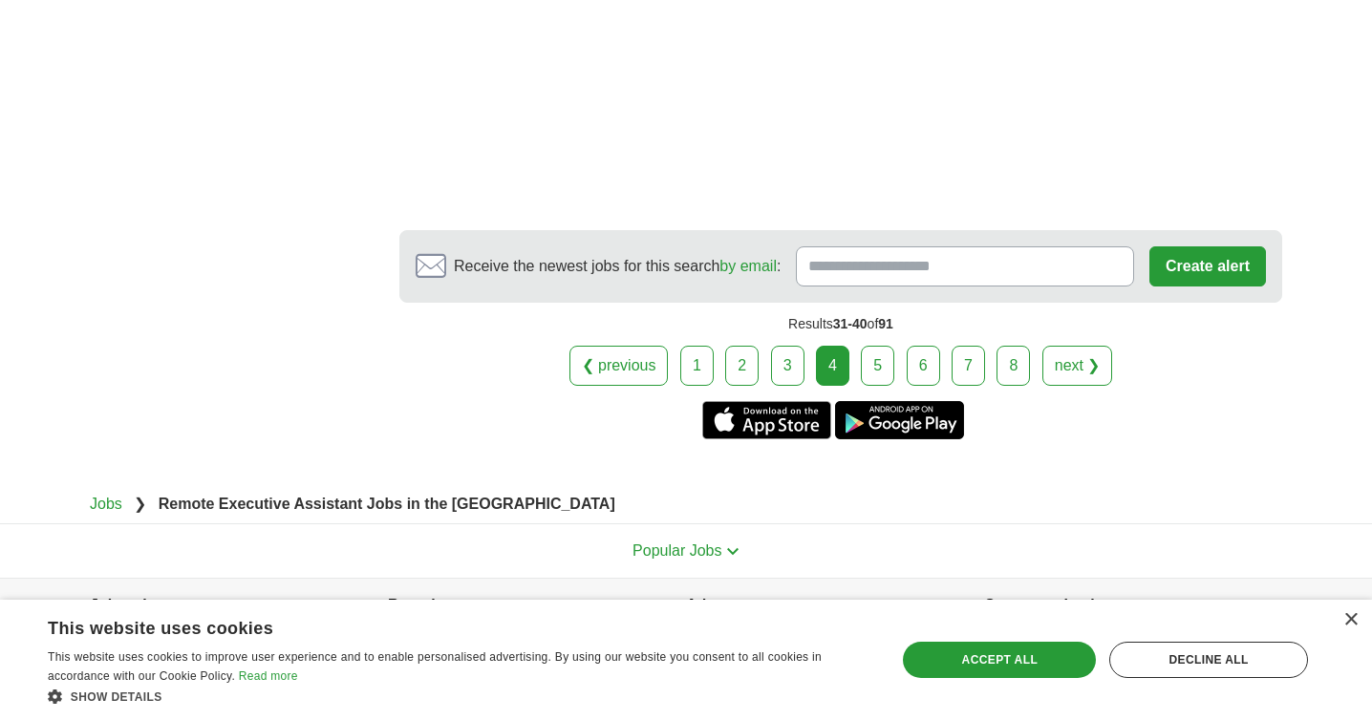
click at [867, 346] on link "5" at bounding box center [877, 366] width 33 height 40
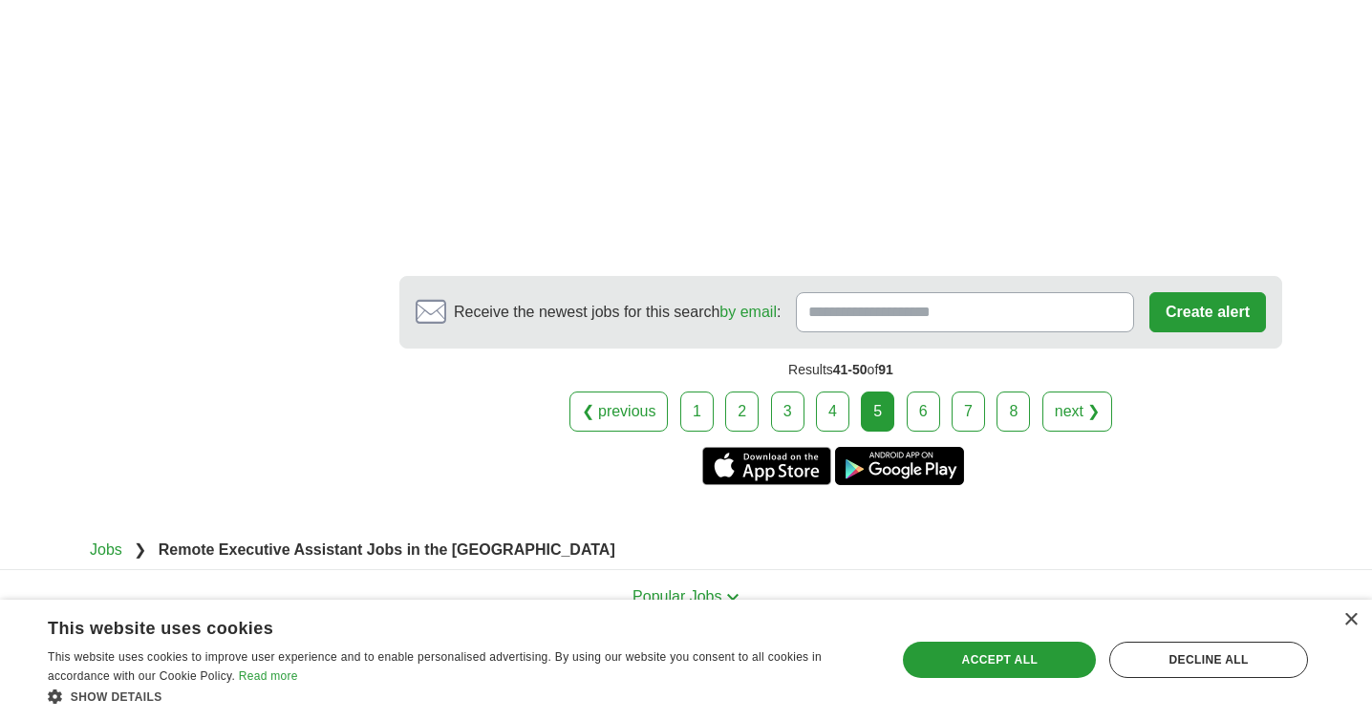
scroll to position [3683, 0]
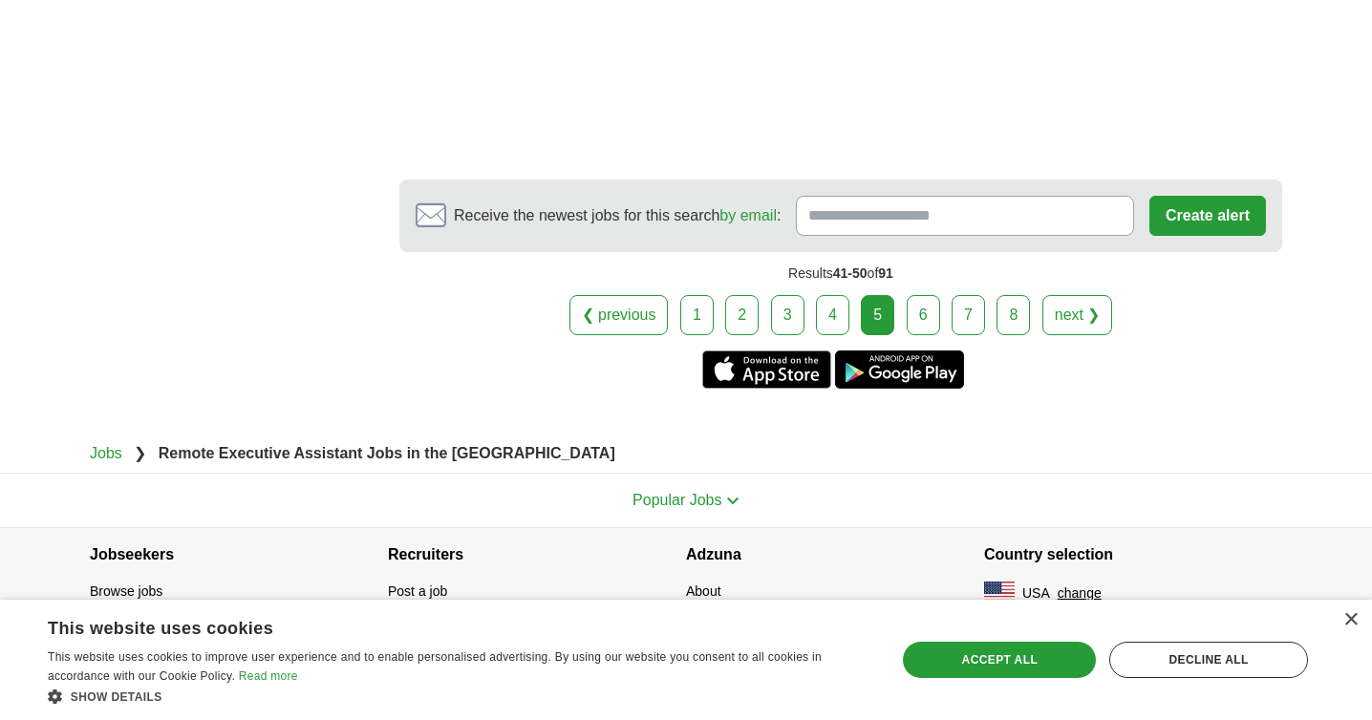
click at [925, 320] on link "6" at bounding box center [922, 315] width 33 height 40
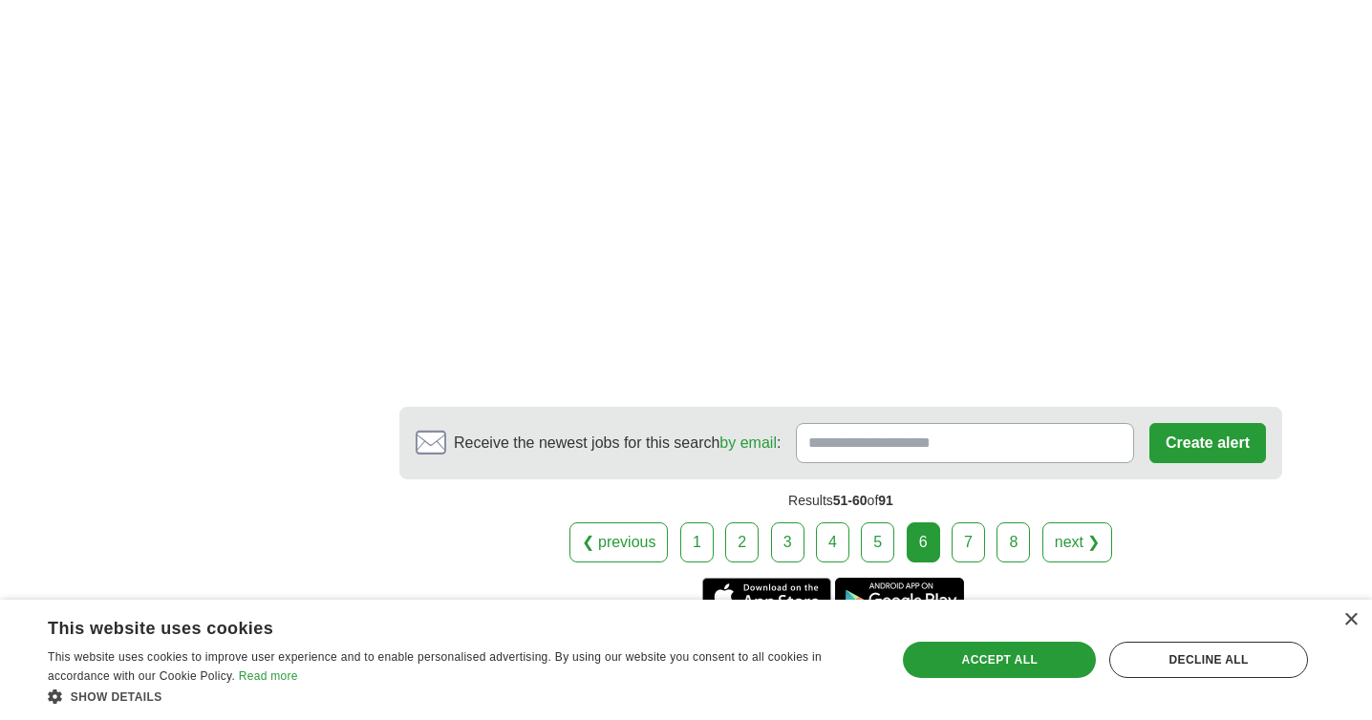
scroll to position [3708, 0]
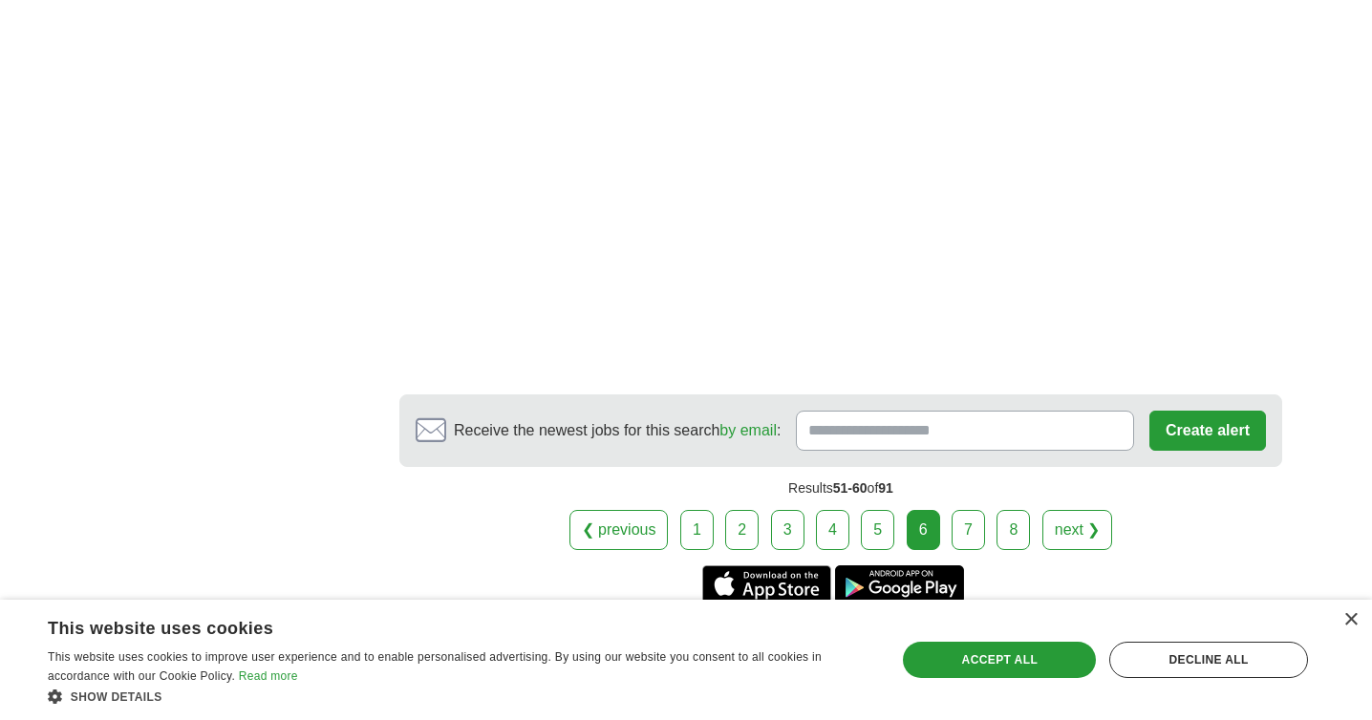
click at [977, 510] on link "7" at bounding box center [967, 530] width 33 height 40
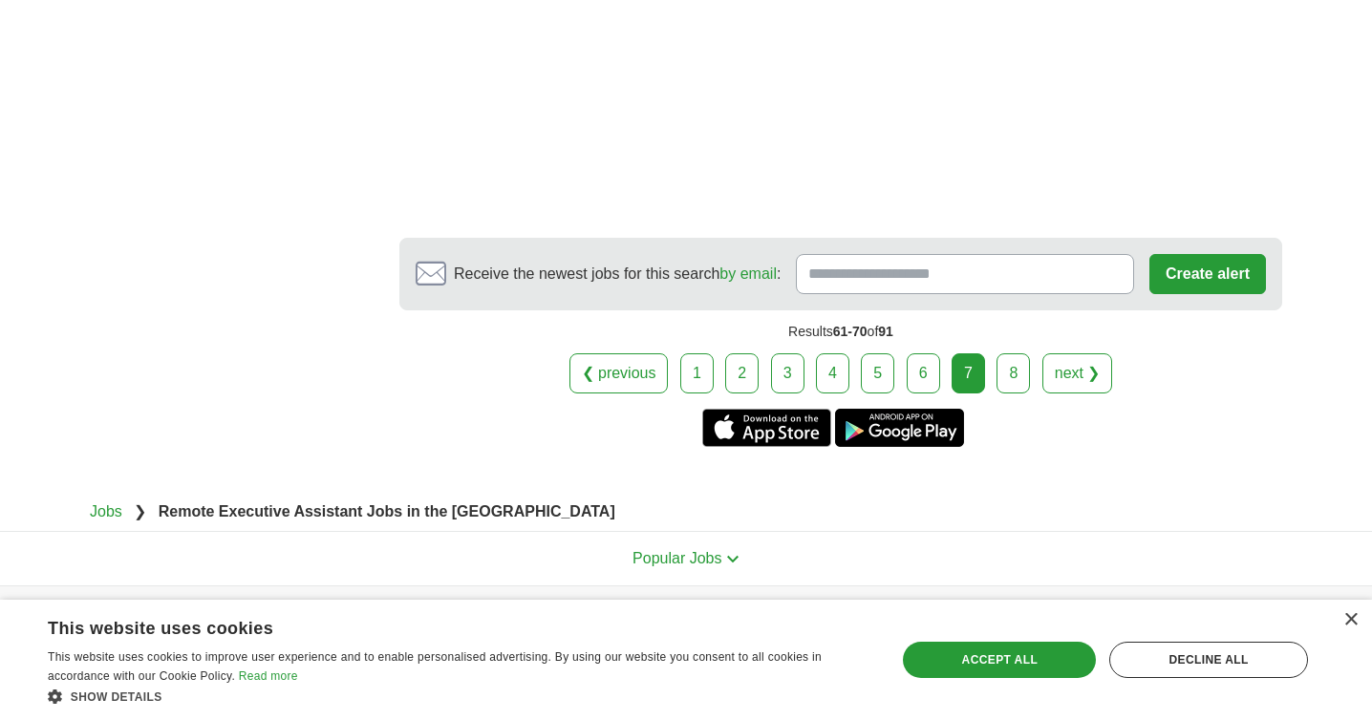
scroll to position [3544, 0]
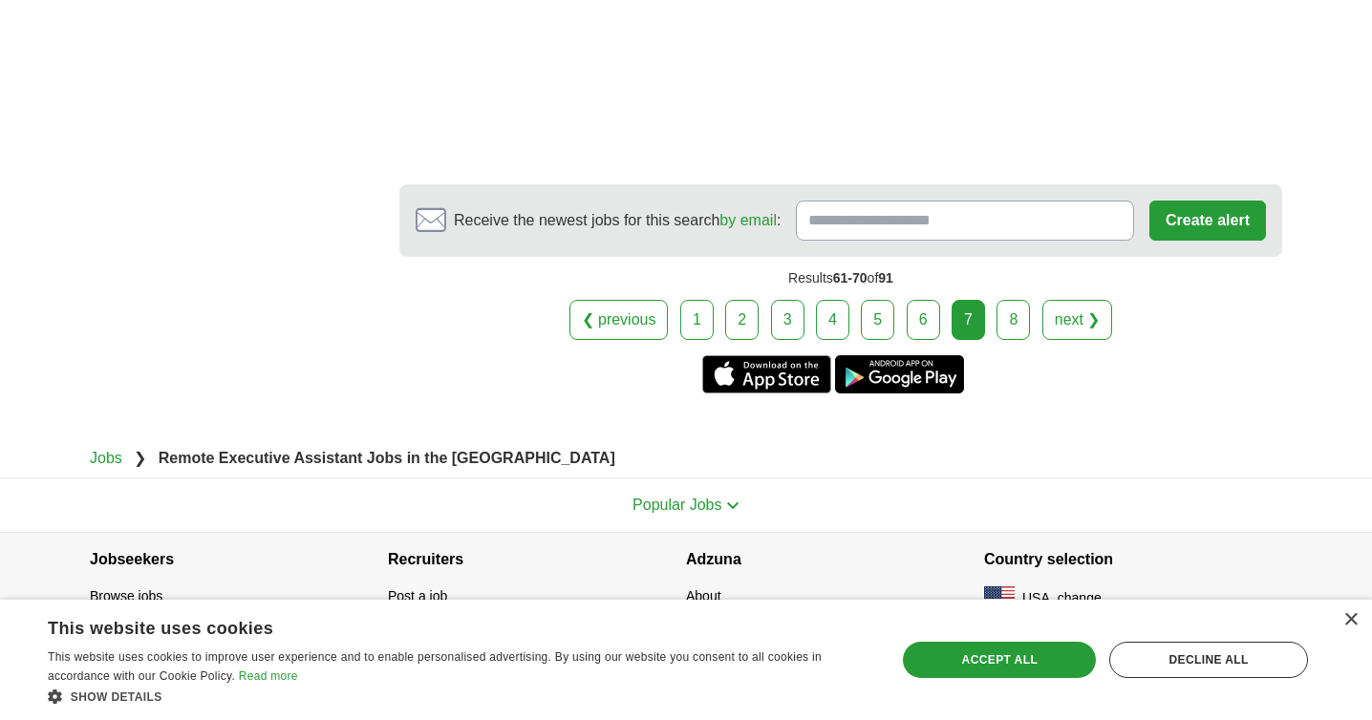
click at [1007, 317] on link "8" at bounding box center [1012, 320] width 33 height 40
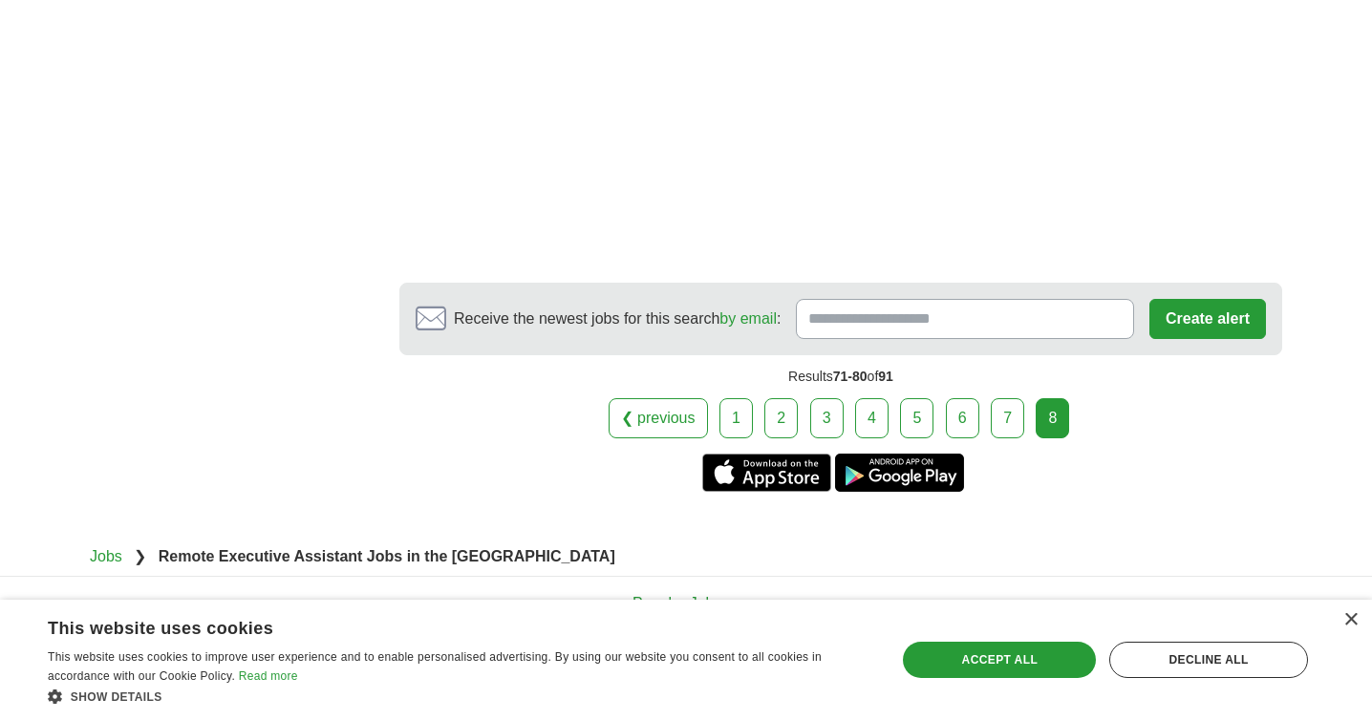
scroll to position [2801, 0]
